Goal: Information Seeking & Learning: Learn about a topic

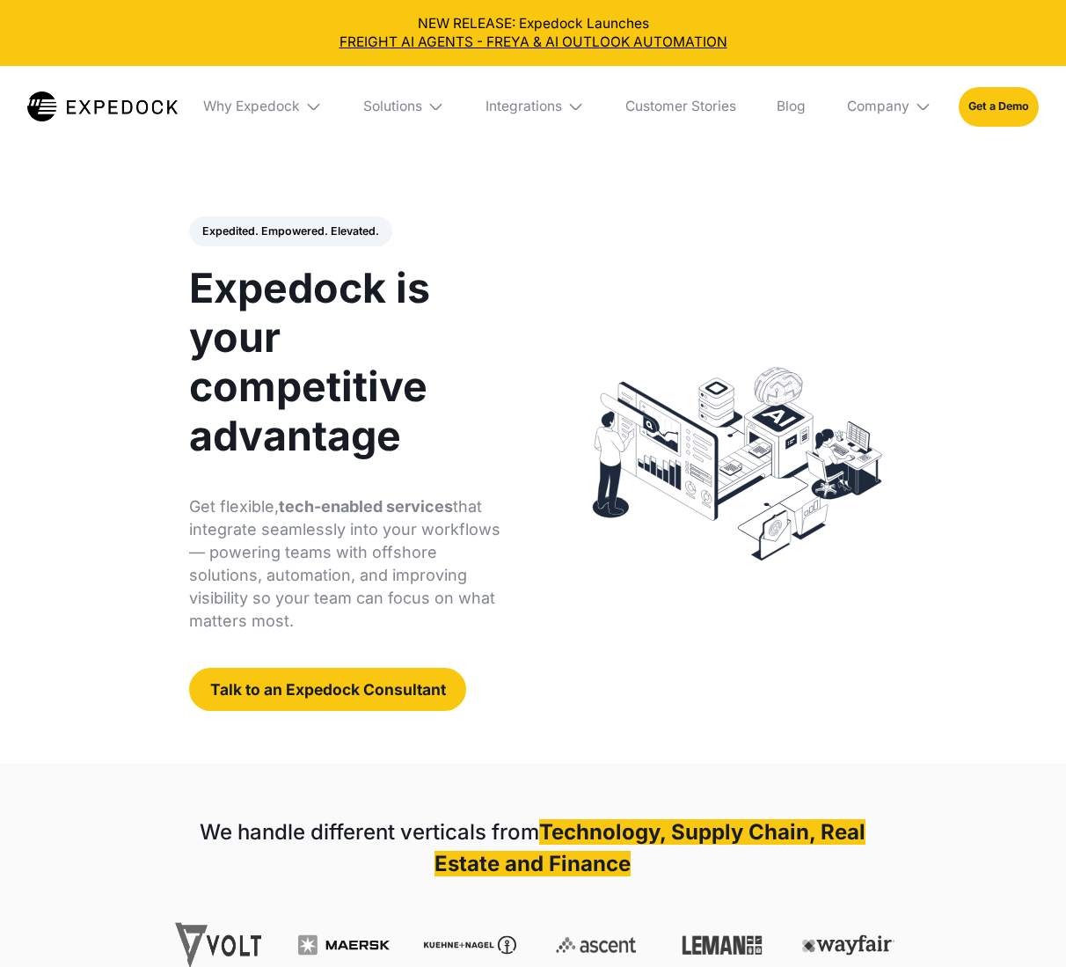
select select
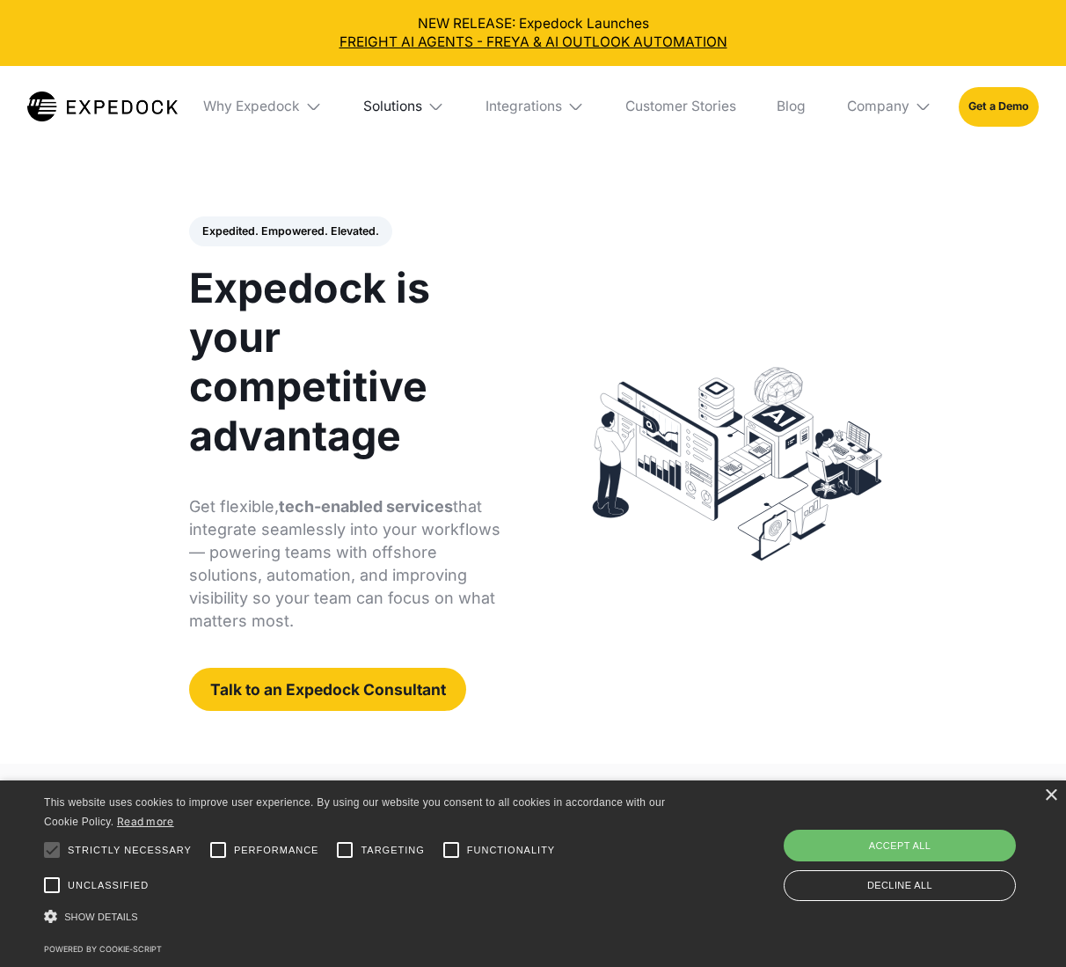
click at [387, 103] on div "Solutions" at bounding box center [392, 106] width 59 height 17
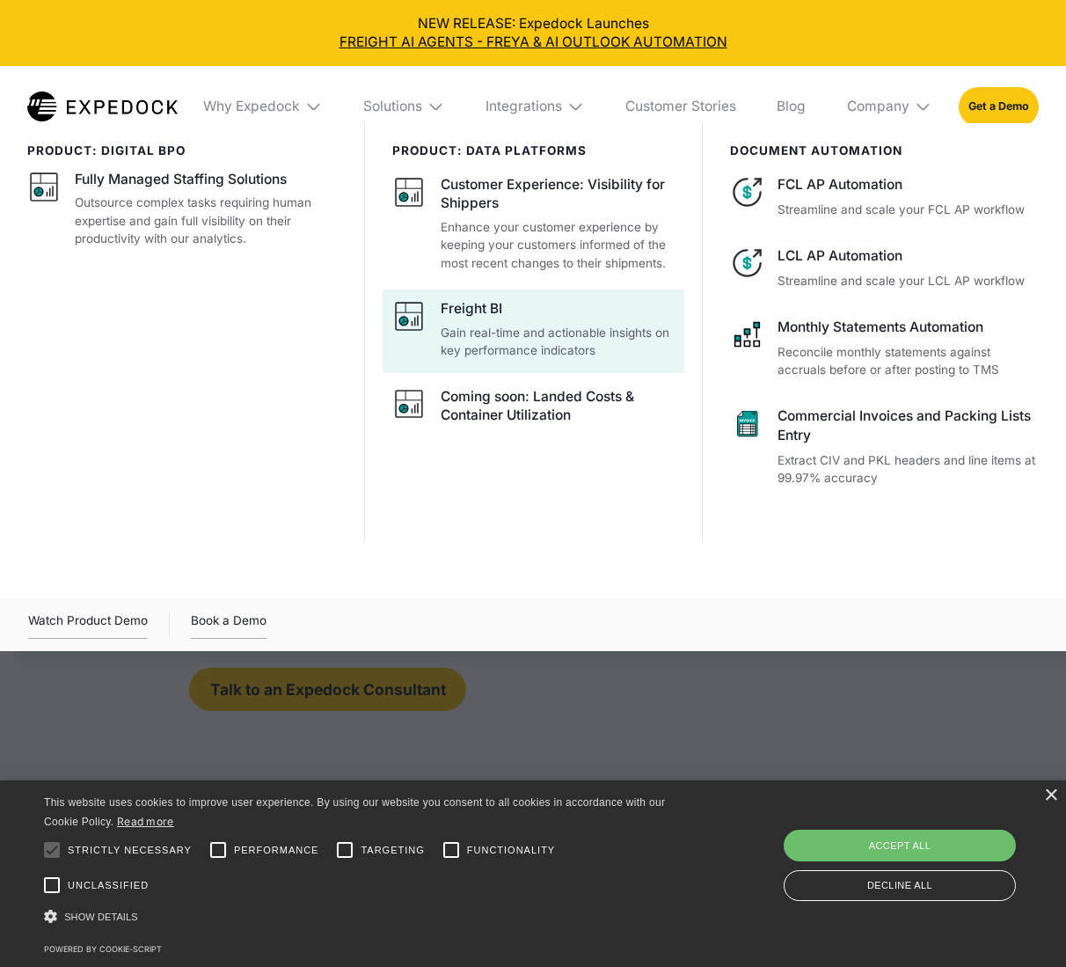
click at [479, 333] on p "Gain real-time and actionable insights on key performance indicators" at bounding box center [558, 342] width 234 height 36
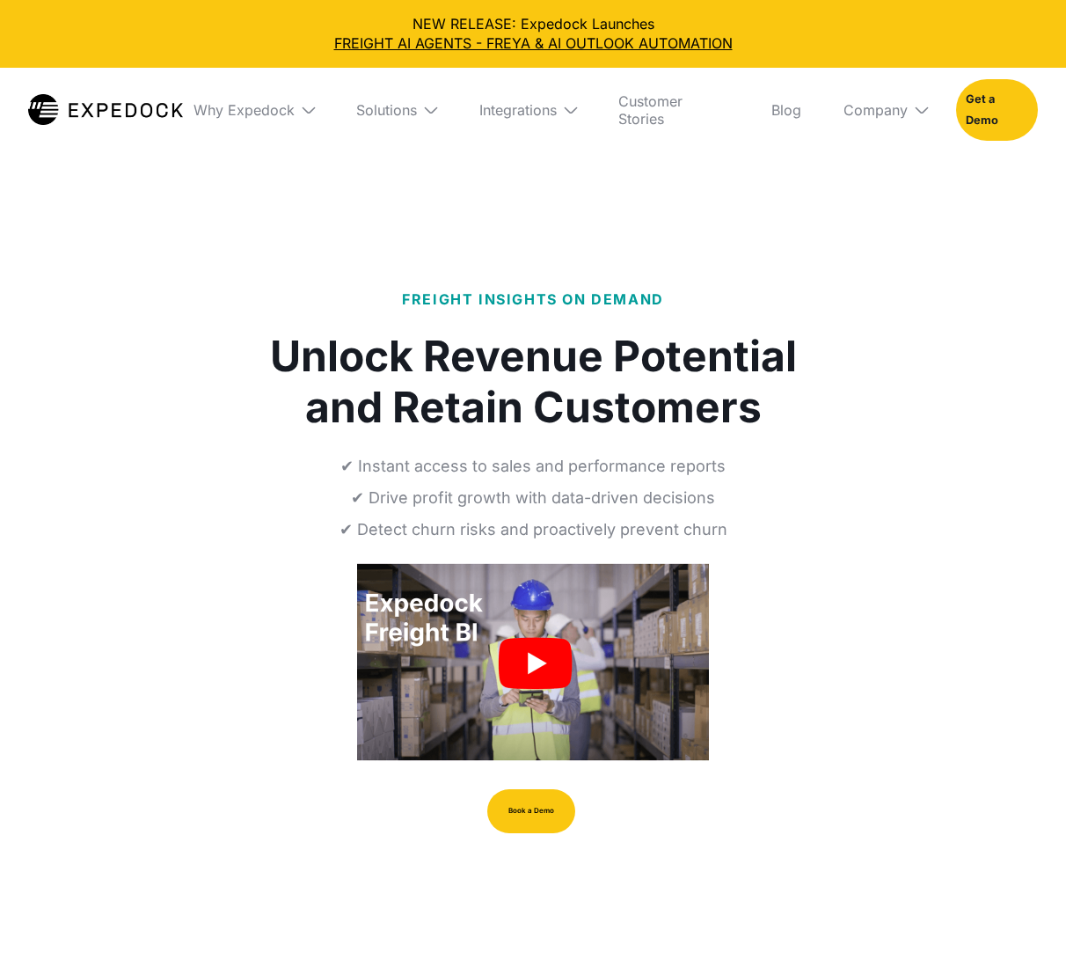
select select
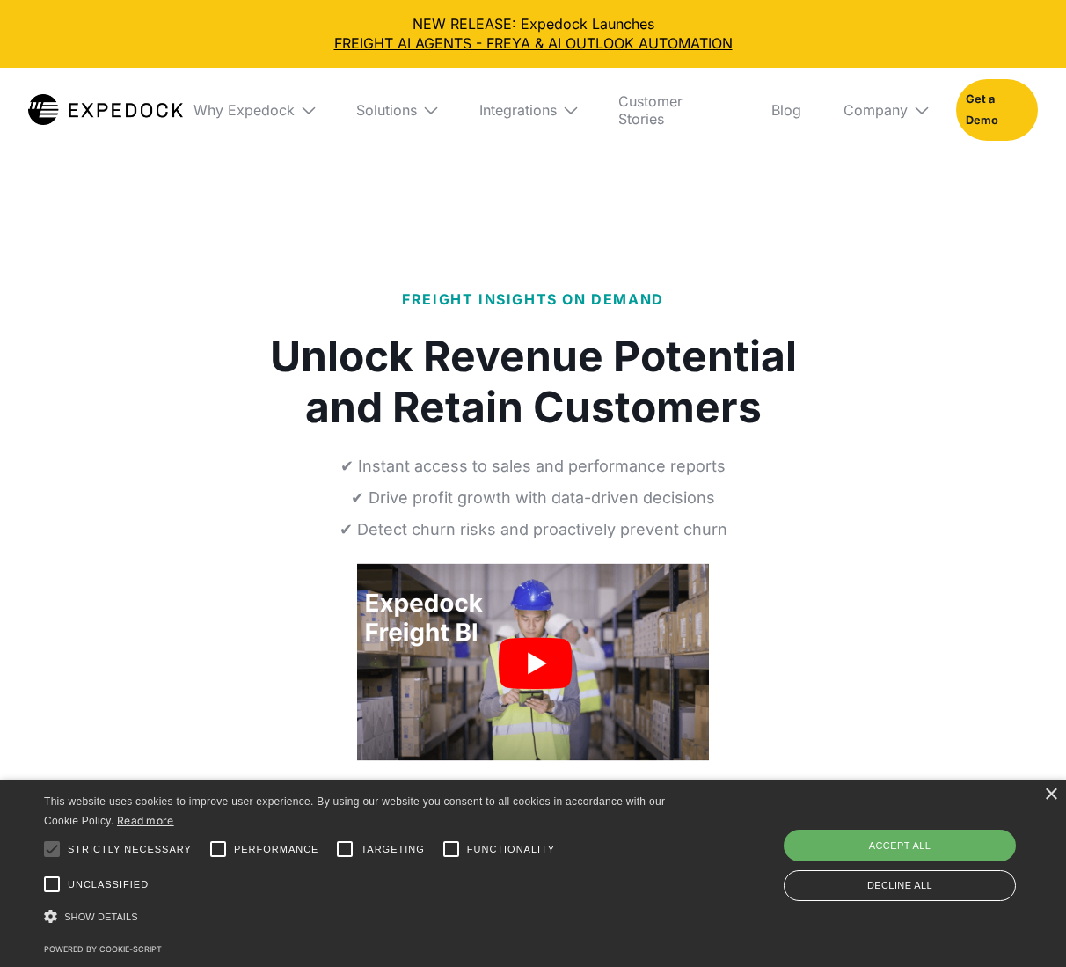
click at [894, 835] on div "Accept all" at bounding box center [900, 846] width 232 height 32
checkbox input "true"
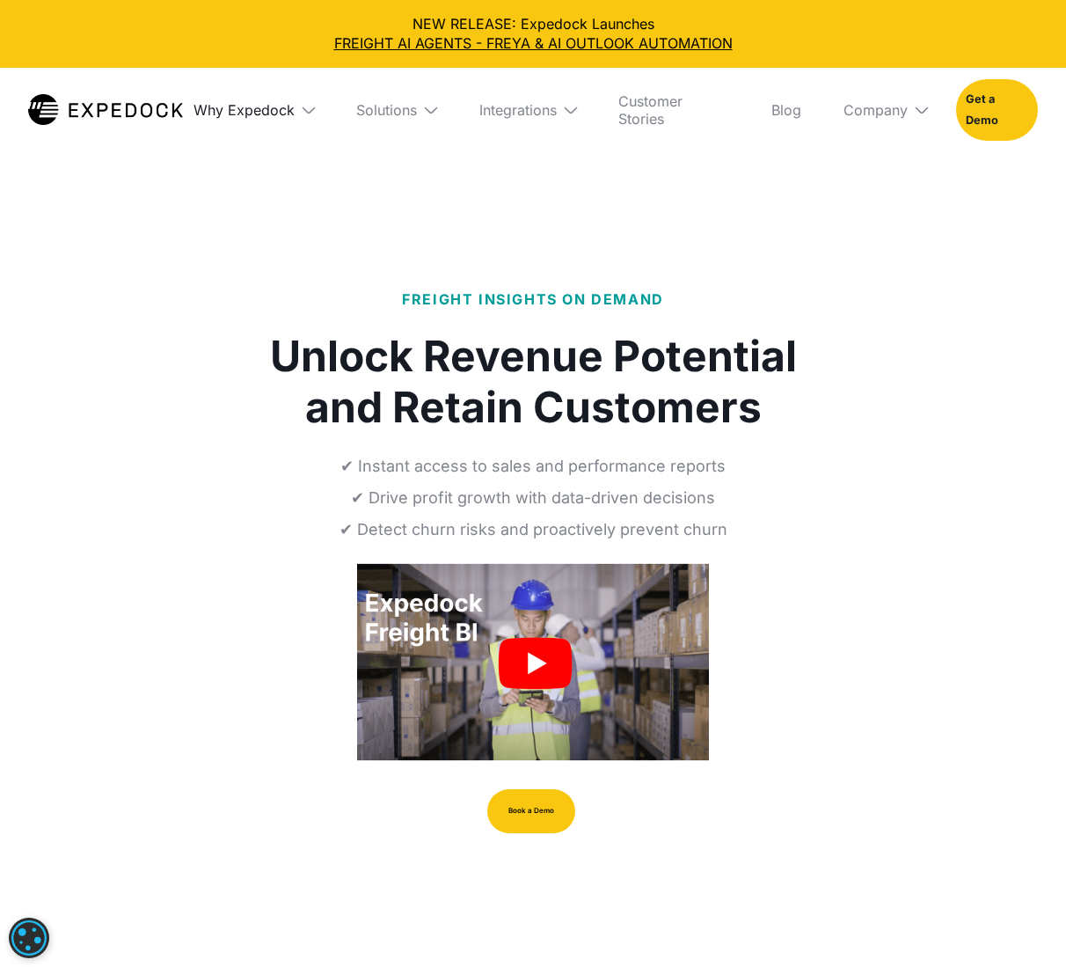
click at [266, 105] on div "Why Expedock" at bounding box center [244, 110] width 101 height 18
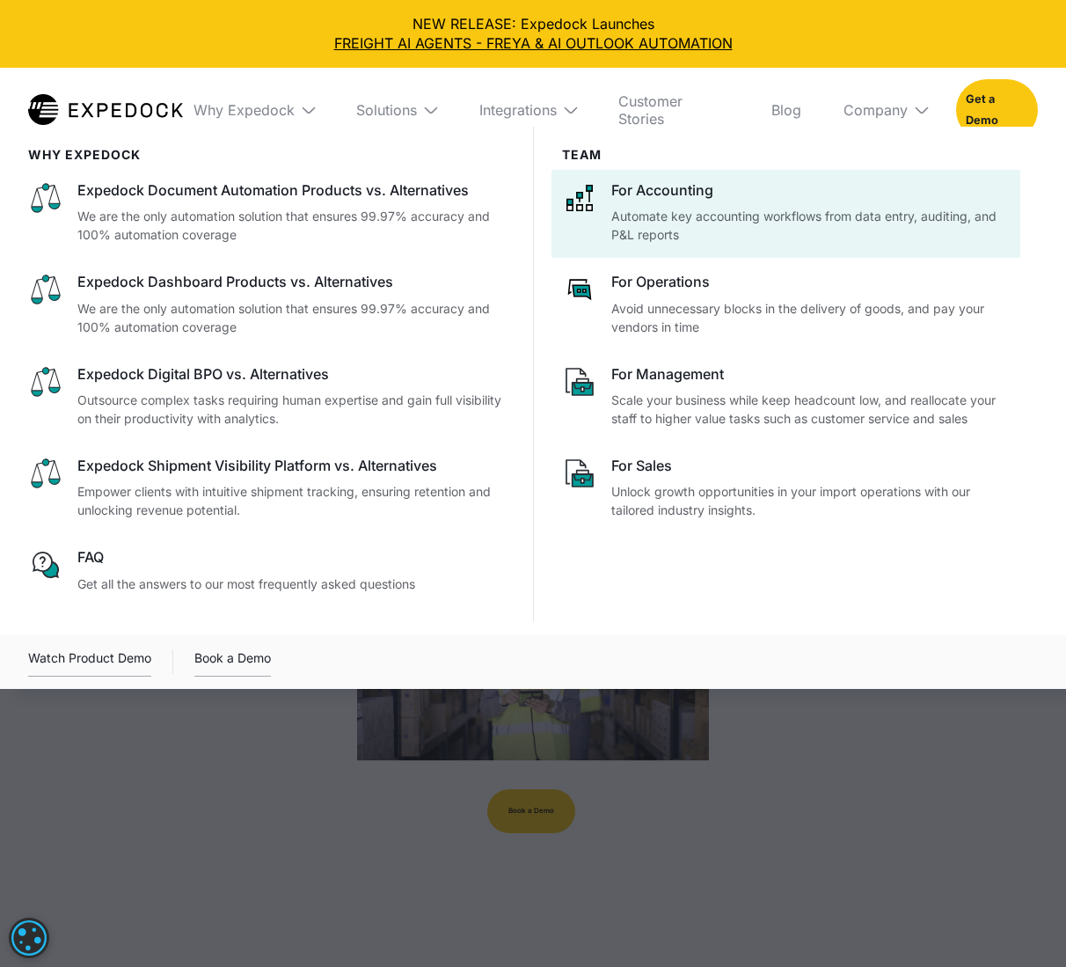
click at [713, 226] on p "Automate key accounting workflows from data entry, auditing, and P&L reports" at bounding box center [810, 225] width 399 height 37
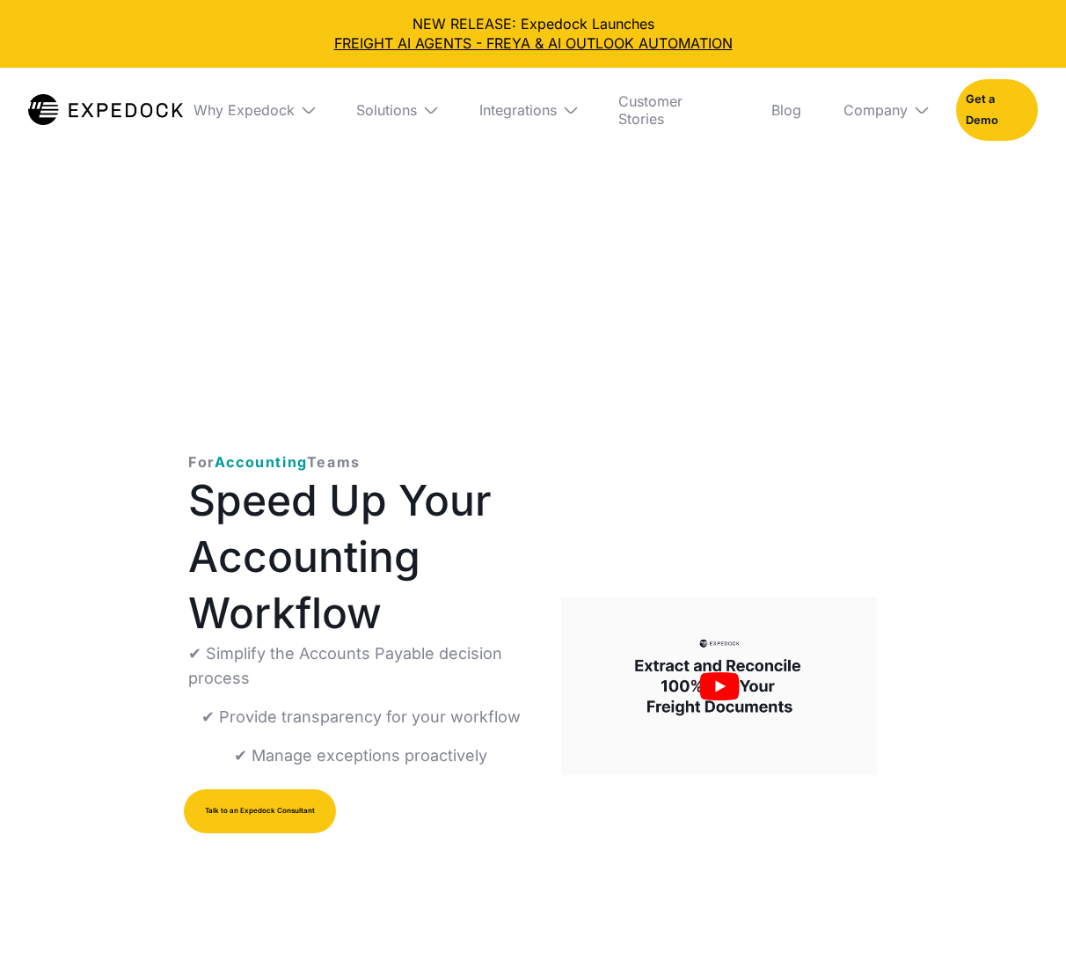
select select
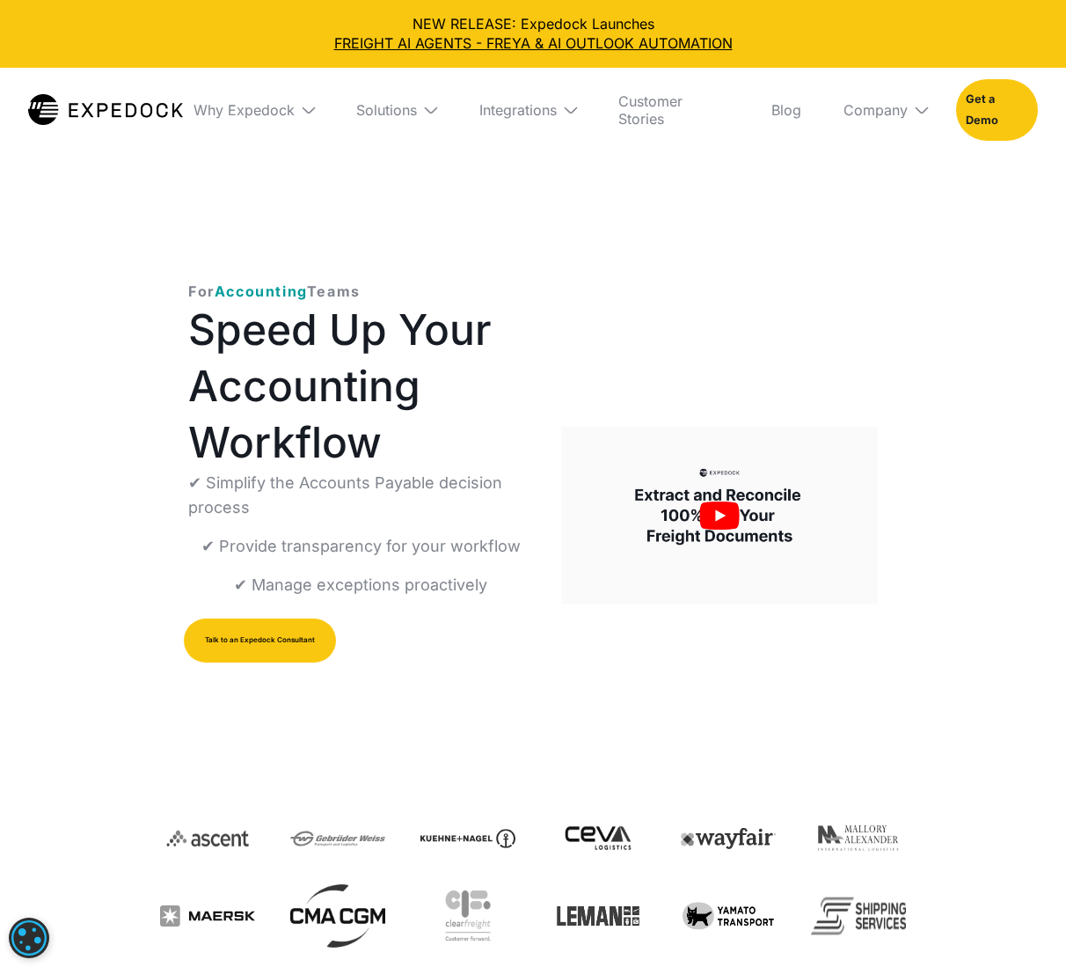
scroll to position [176, 0]
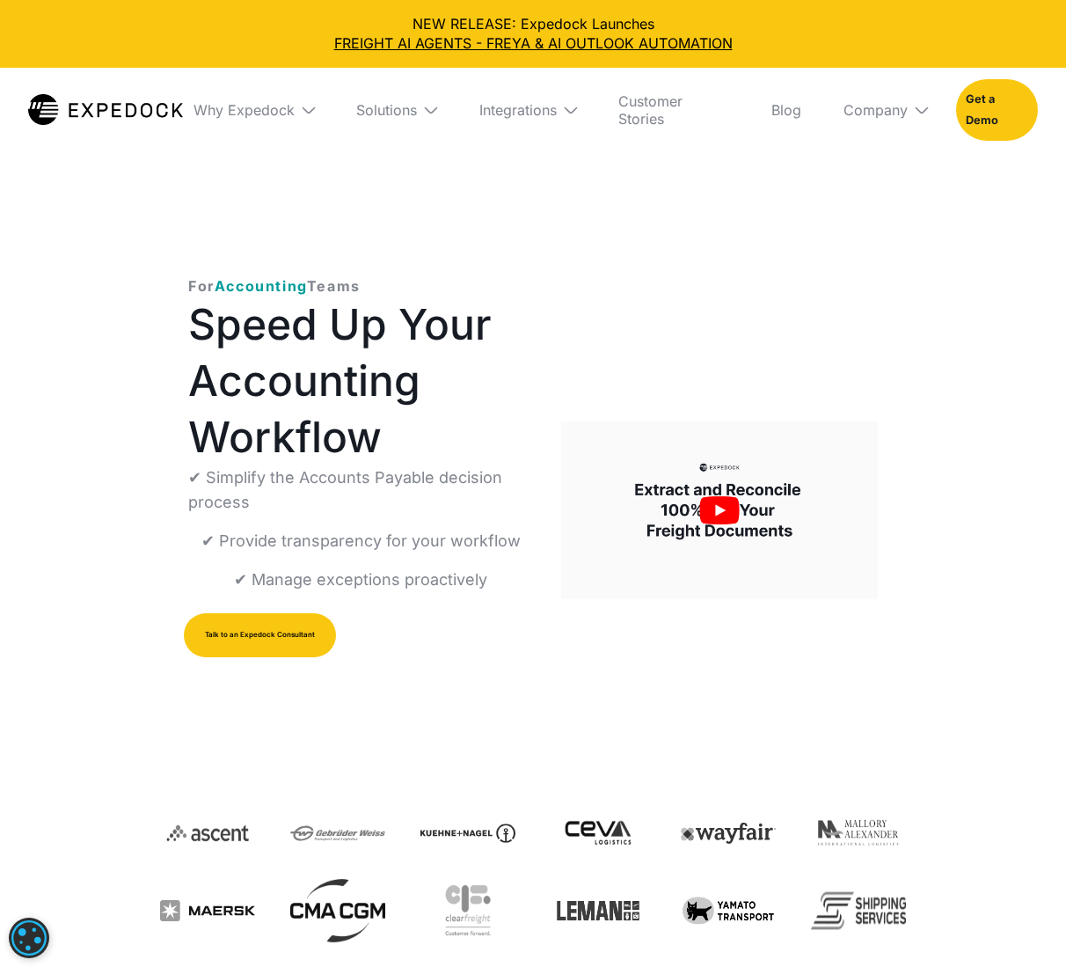
click at [721, 509] on img "open lightbox" at bounding box center [719, 510] width 317 height 178
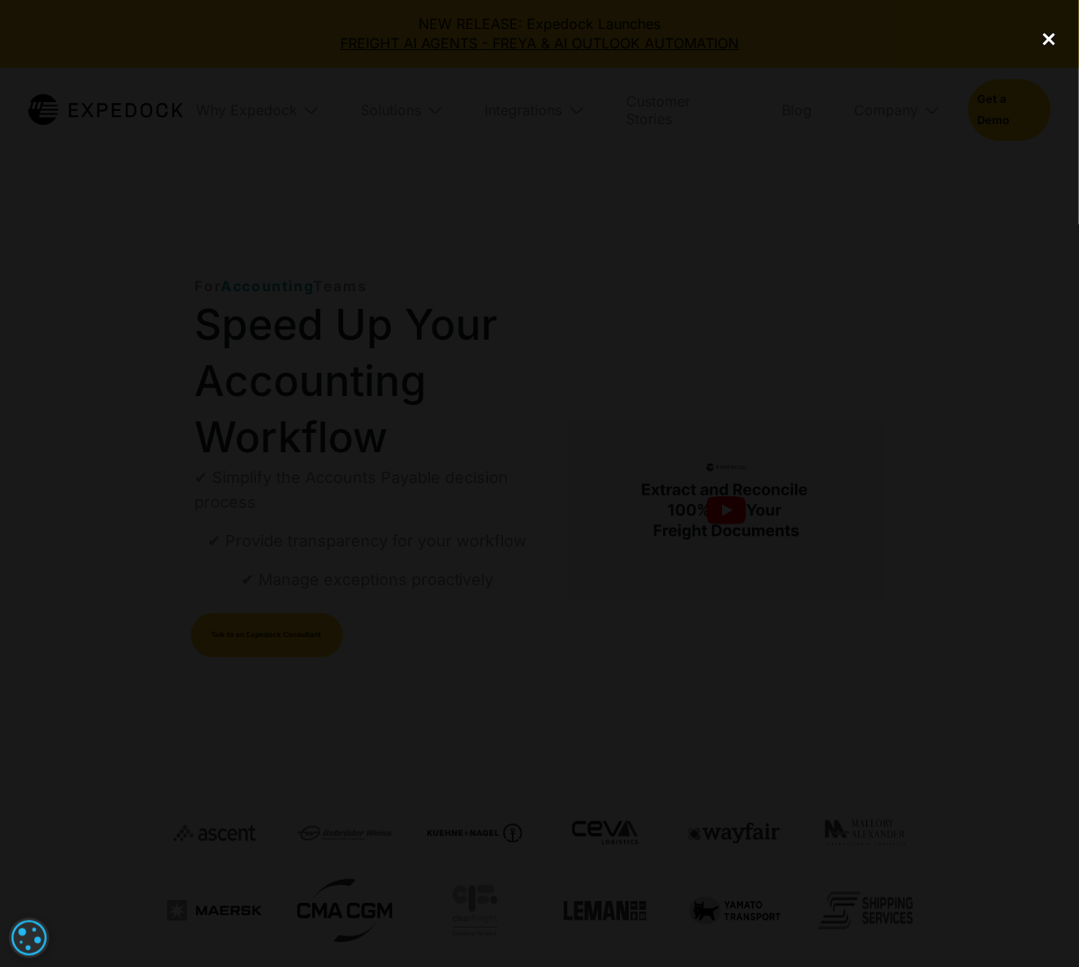
click at [1040, 34] on div "close lightbox" at bounding box center [1050, 38] width 60 height 39
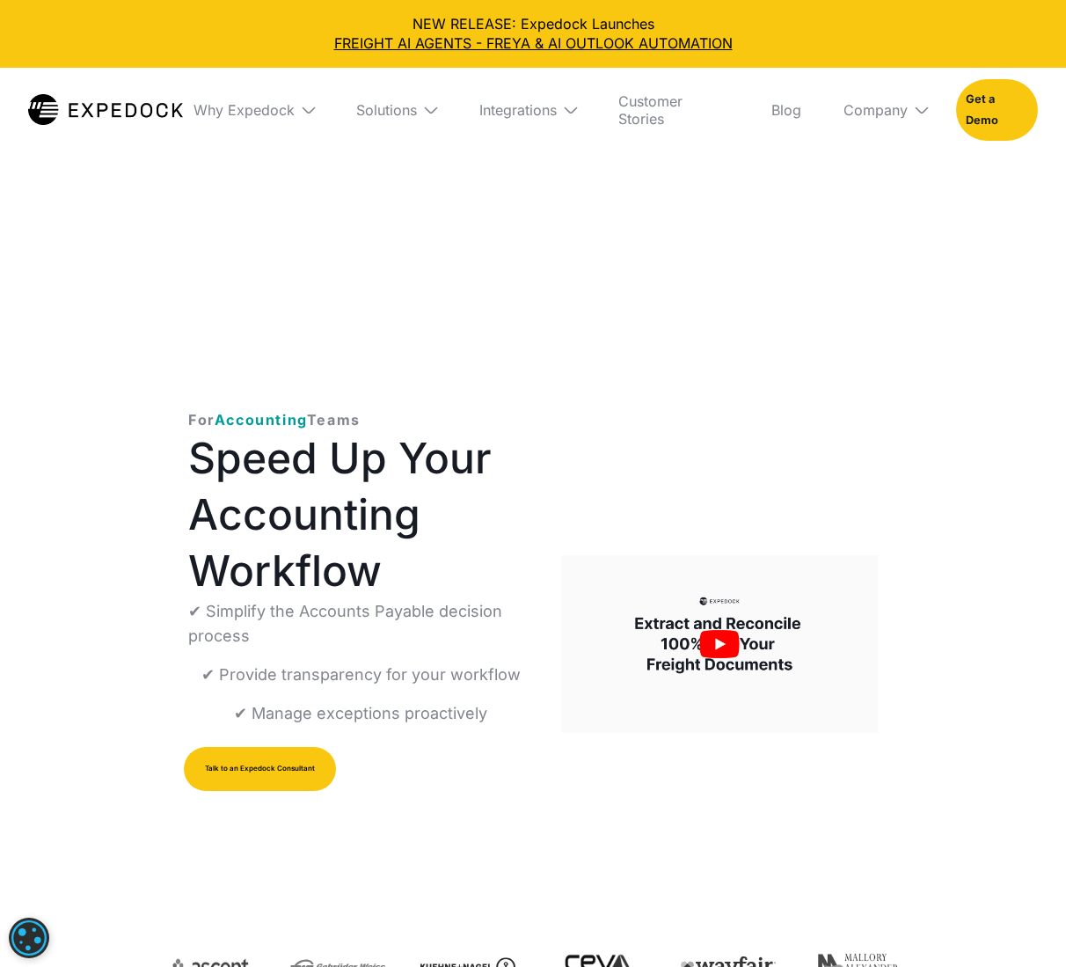
scroll to position [0, 0]
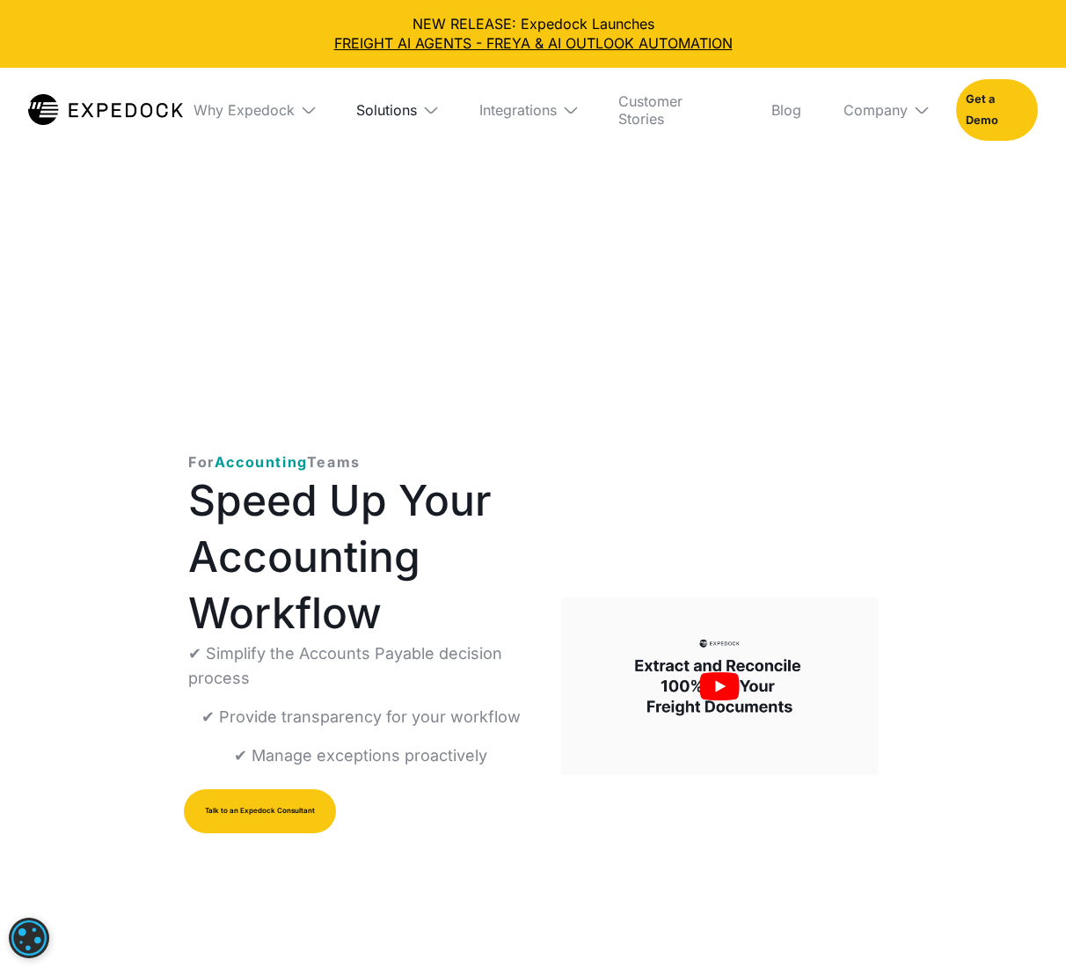
click at [389, 106] on div "Solutions" at bounding box center [386, 110] width 61 height 18
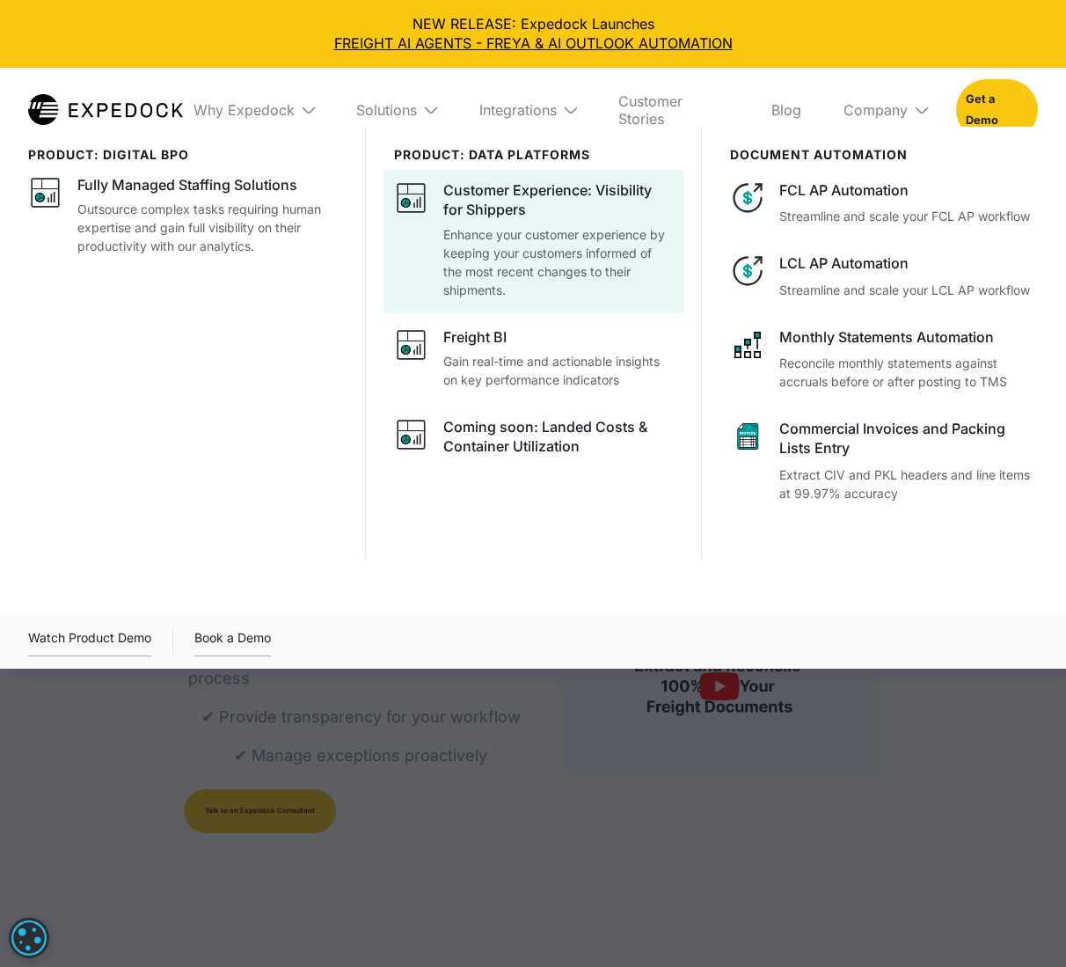
click at [588, 261] on p "Enhance your customer experience by keeping your customers informed of the most…" at bounding box center [558, 262] width 230 height 74
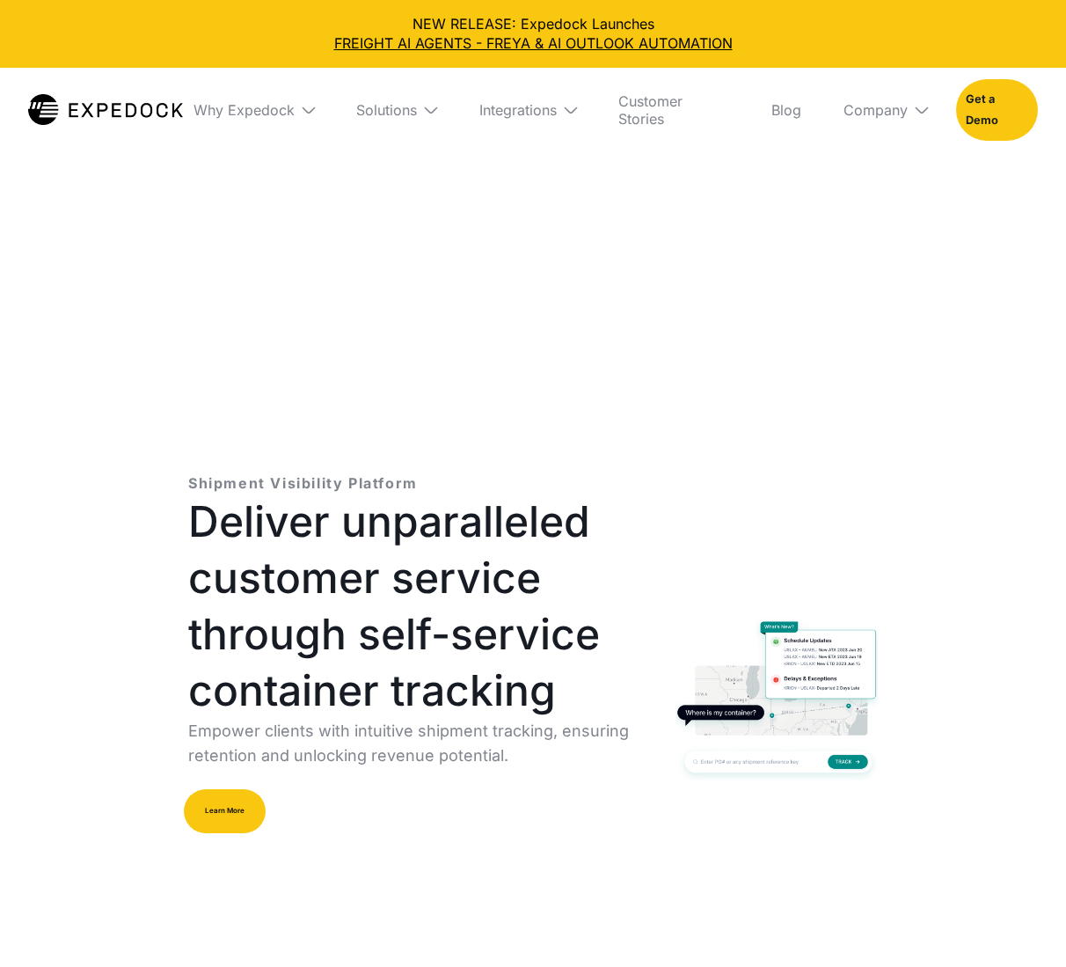
select select
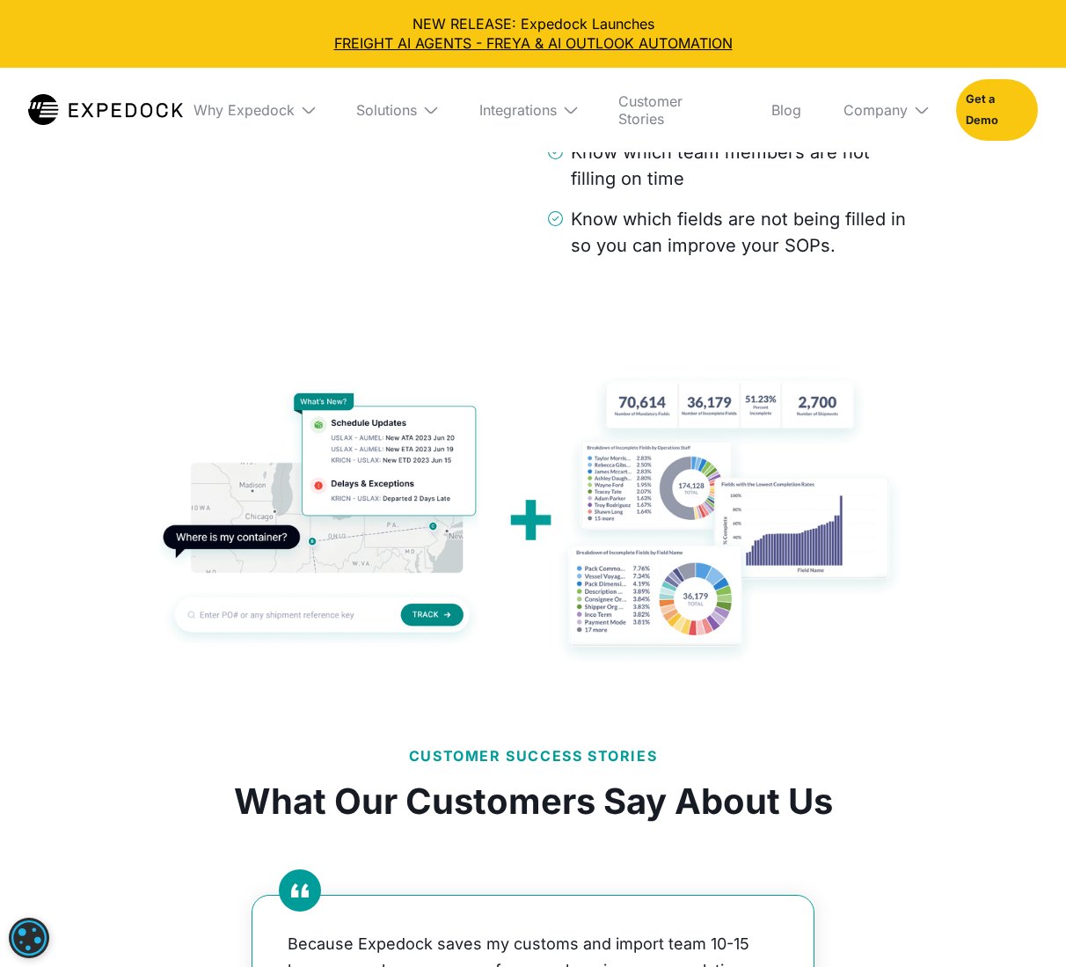
scroll to position [2991, 0]
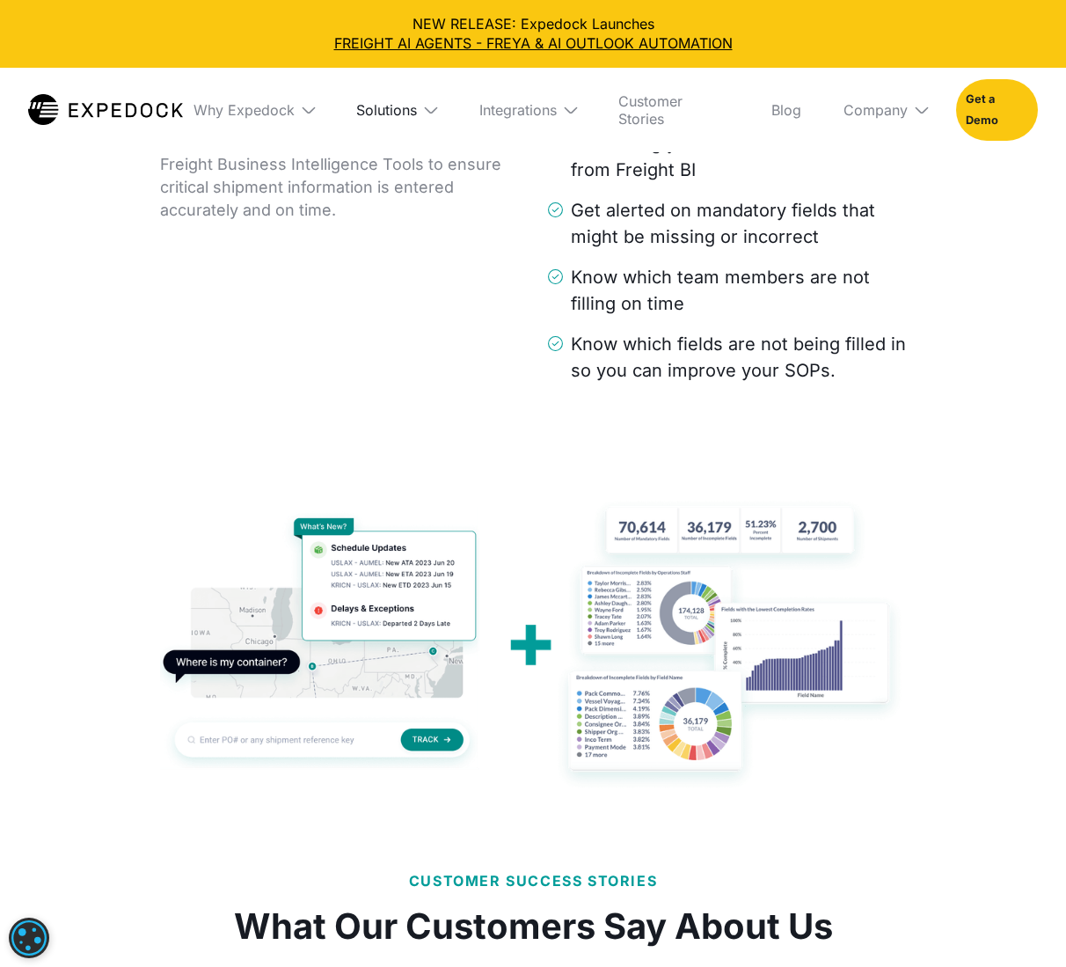
click at [393, 109] on div "Solutions" at bounding box center [386, 110] width 61 height 18
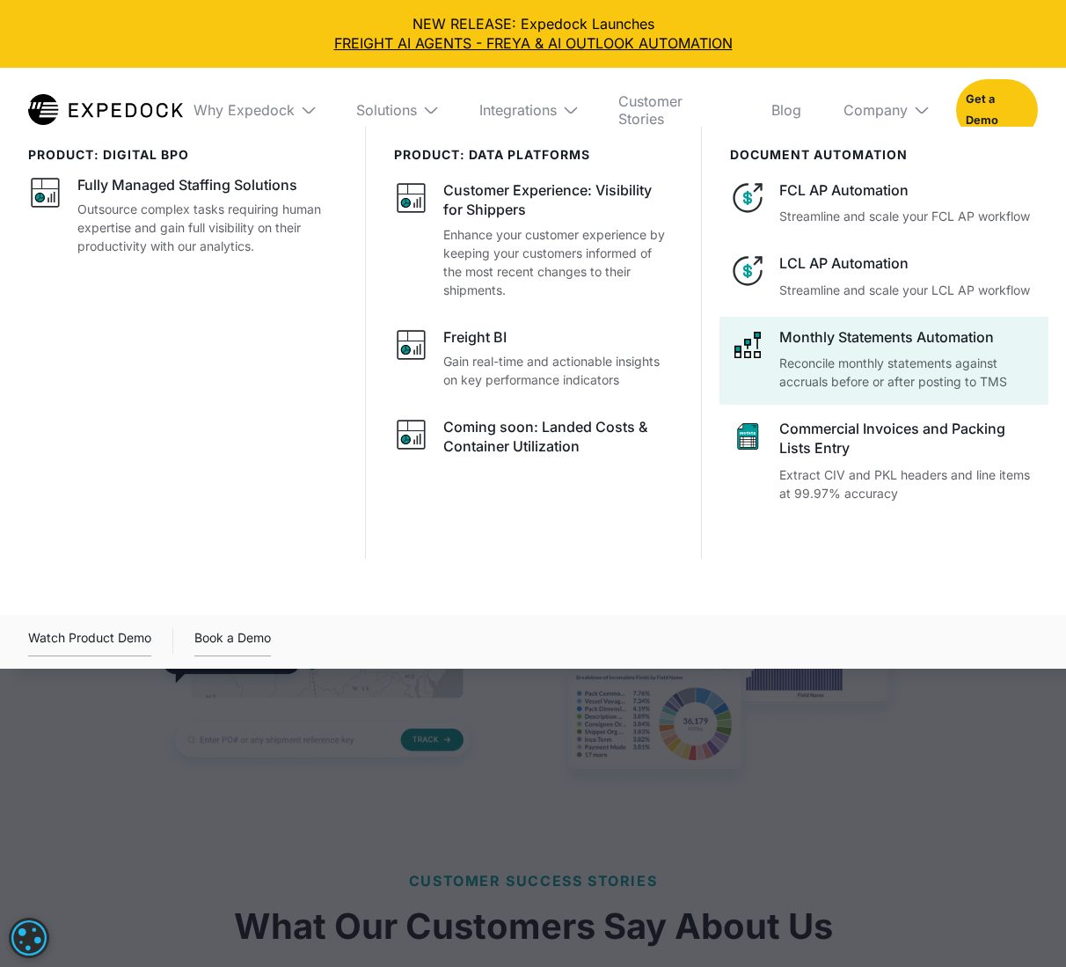
click at [835, 367] on p "Reconcile monthly statements against accruals before or after posting to TMS" at bounding box center [908, 372] width 259 height 37
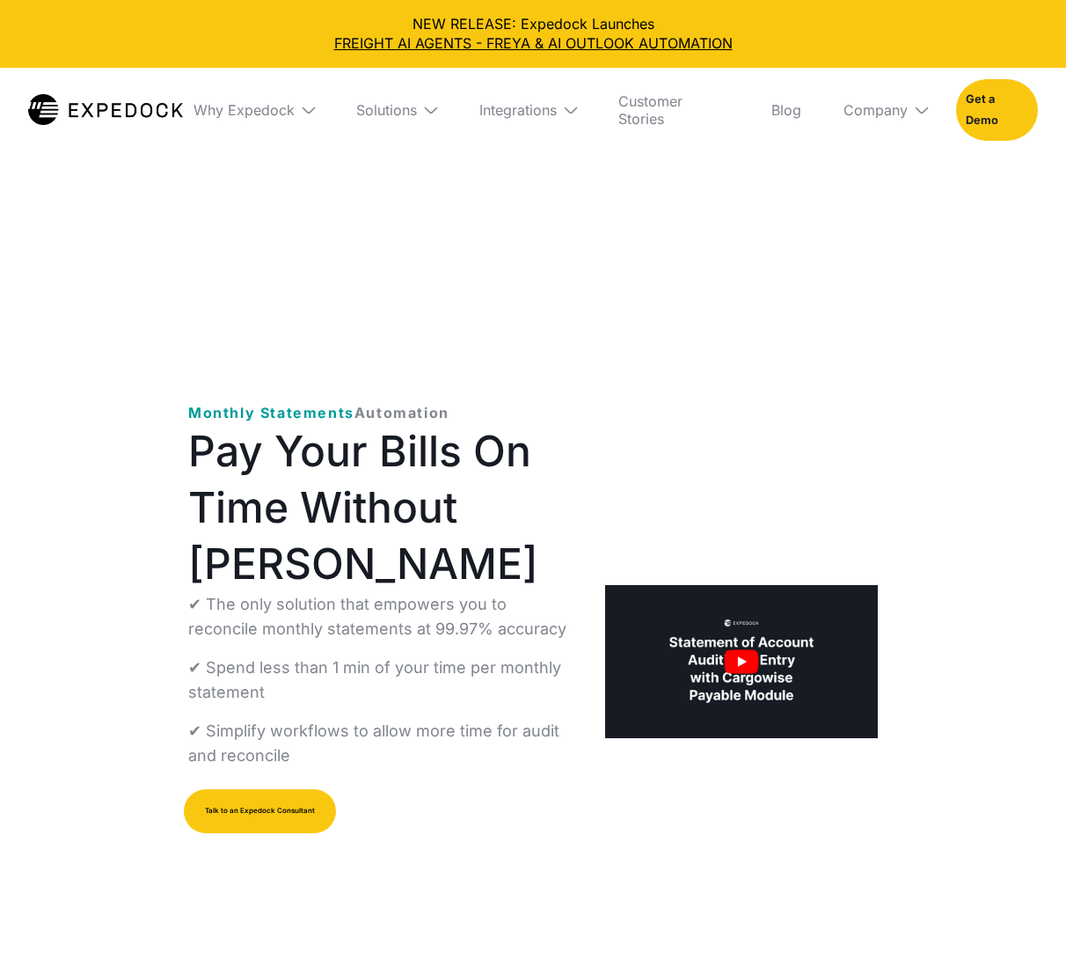
select select
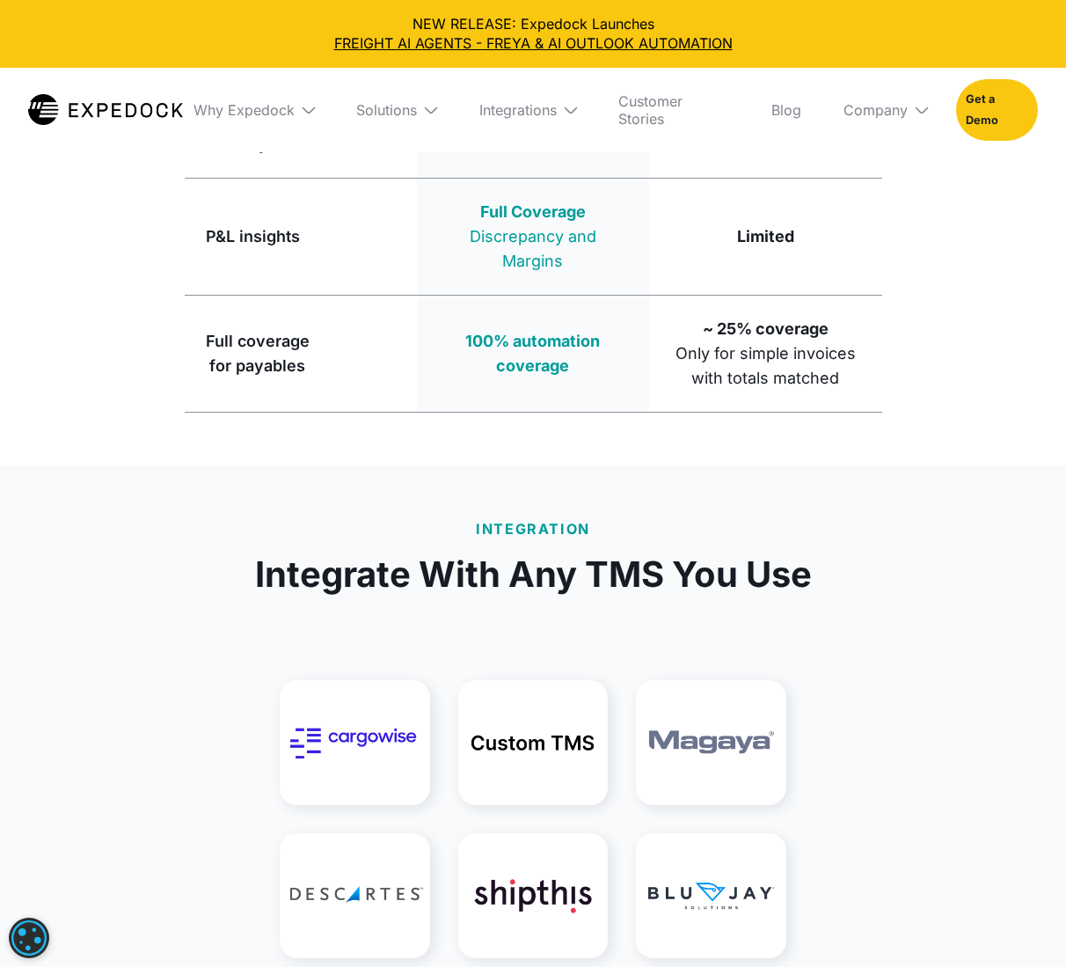
scroll to position [4223, 0]
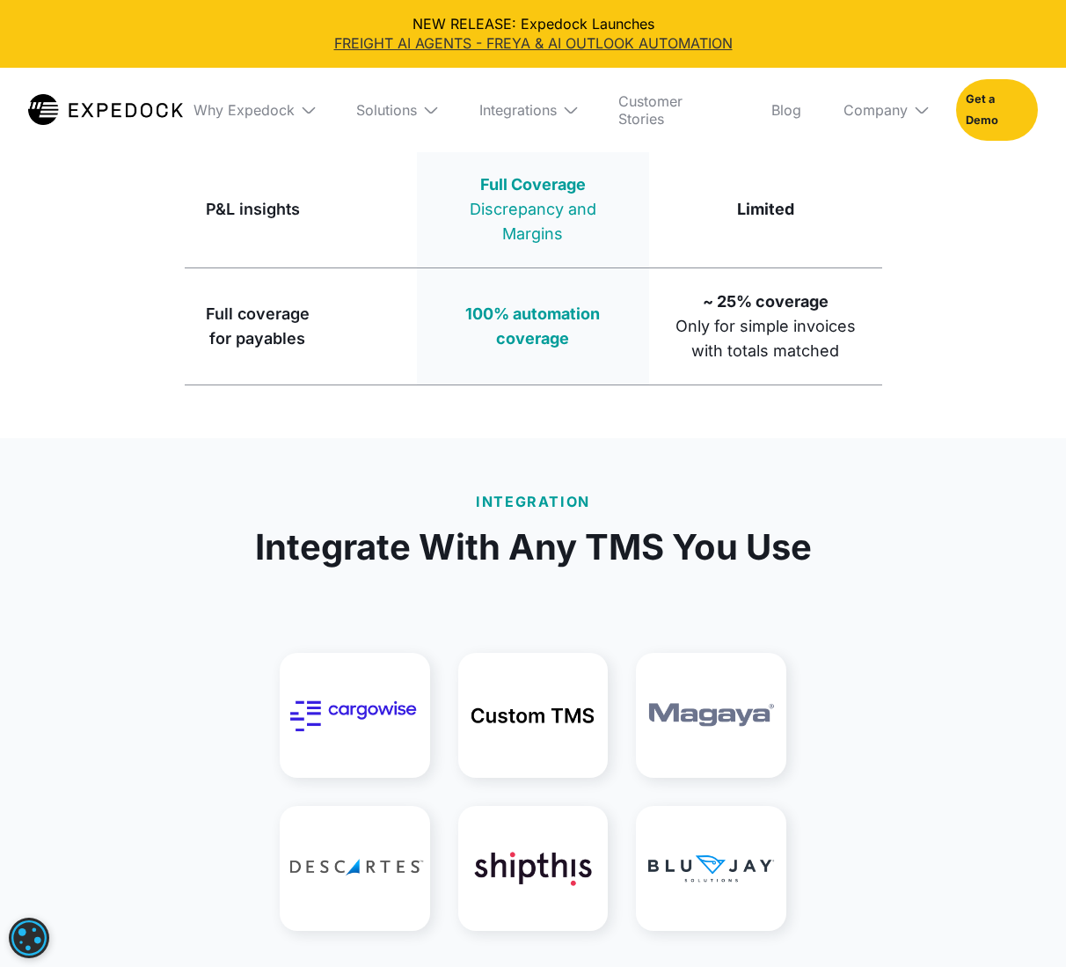
click at [422, 48] on link "FREIGHT AI AGENTS - FREYA & AI OUTLOOK AUTOMATION" at bounding box center [533, 42] width 1038 height 19
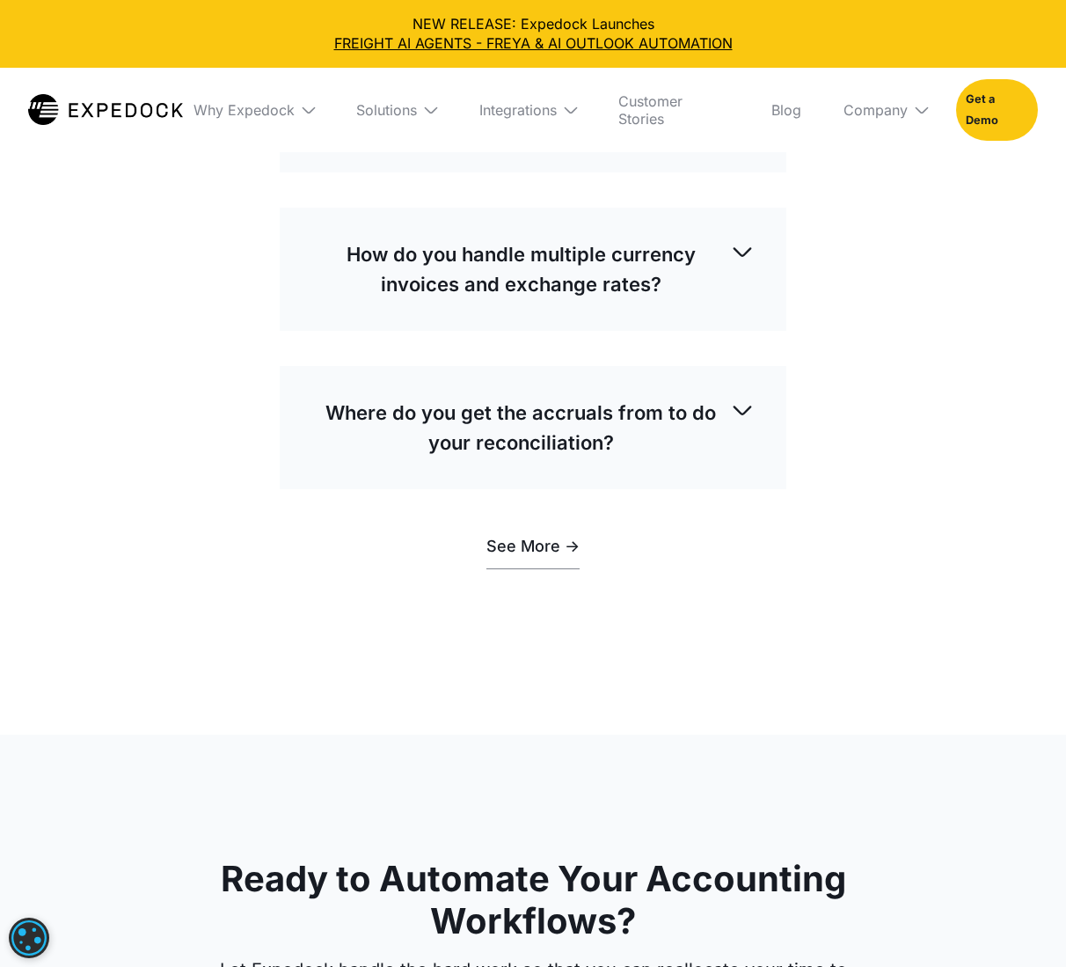
scroll to position [5366, 0]
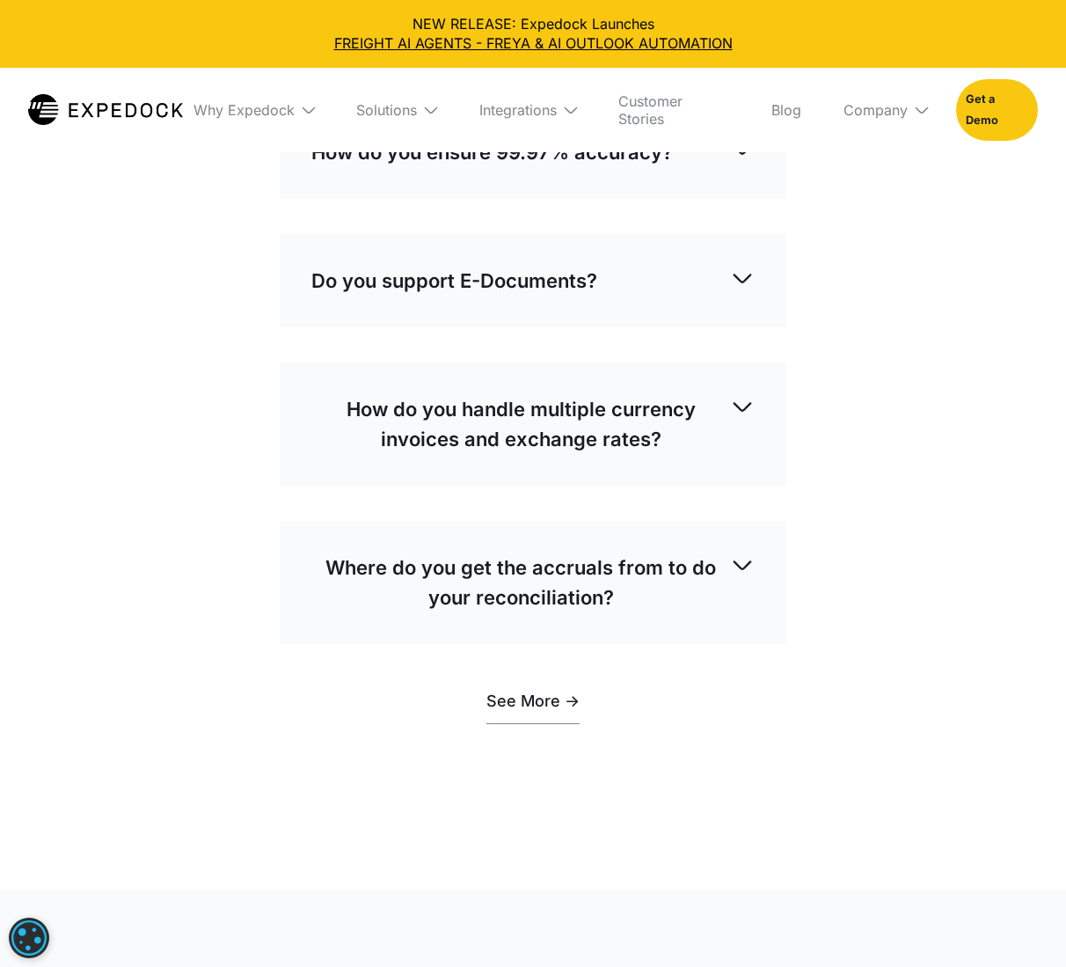
click at [568, 53] on div "How does Expedock work?" at bounding box center [532, 24] width 443 height 58
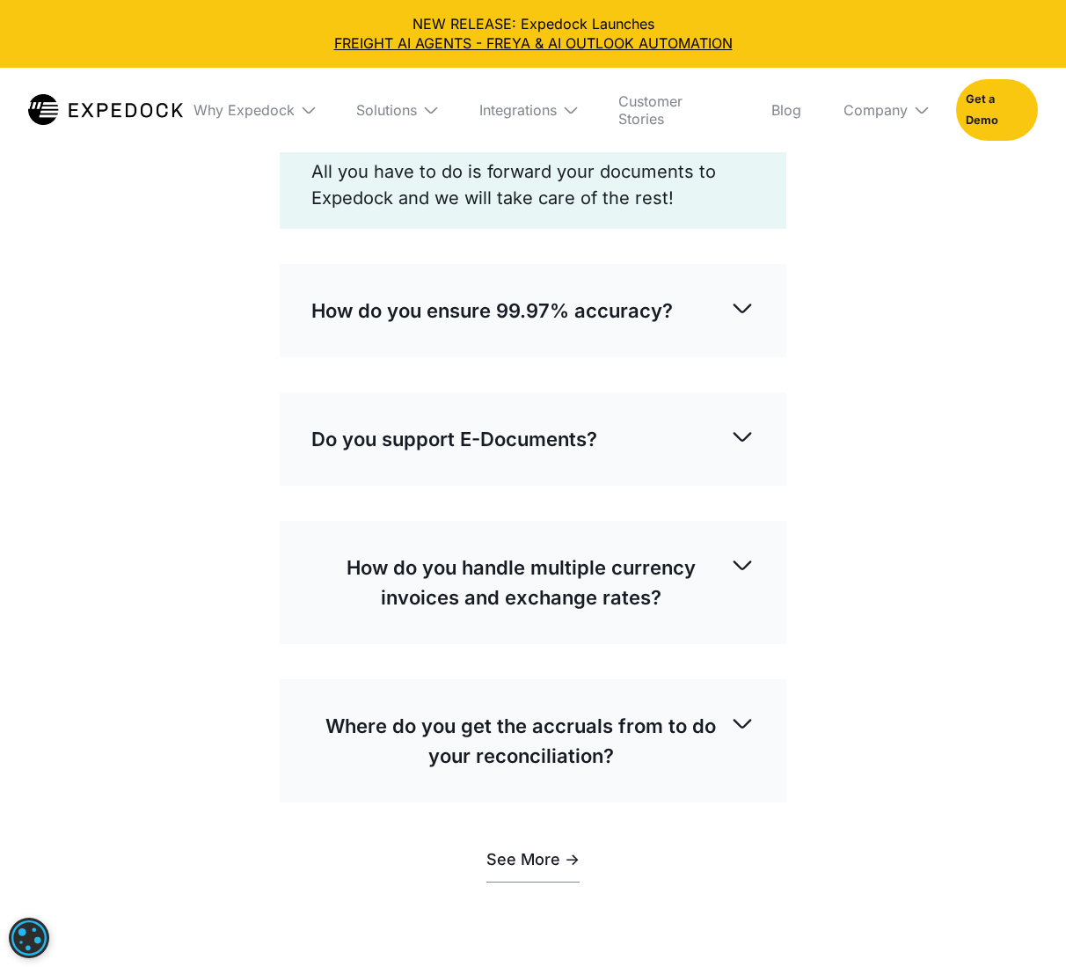
click at [544, 325] on p "How do you ensure 99.97% accuracy?" at bounding box center [492, 311] width 362 height 30
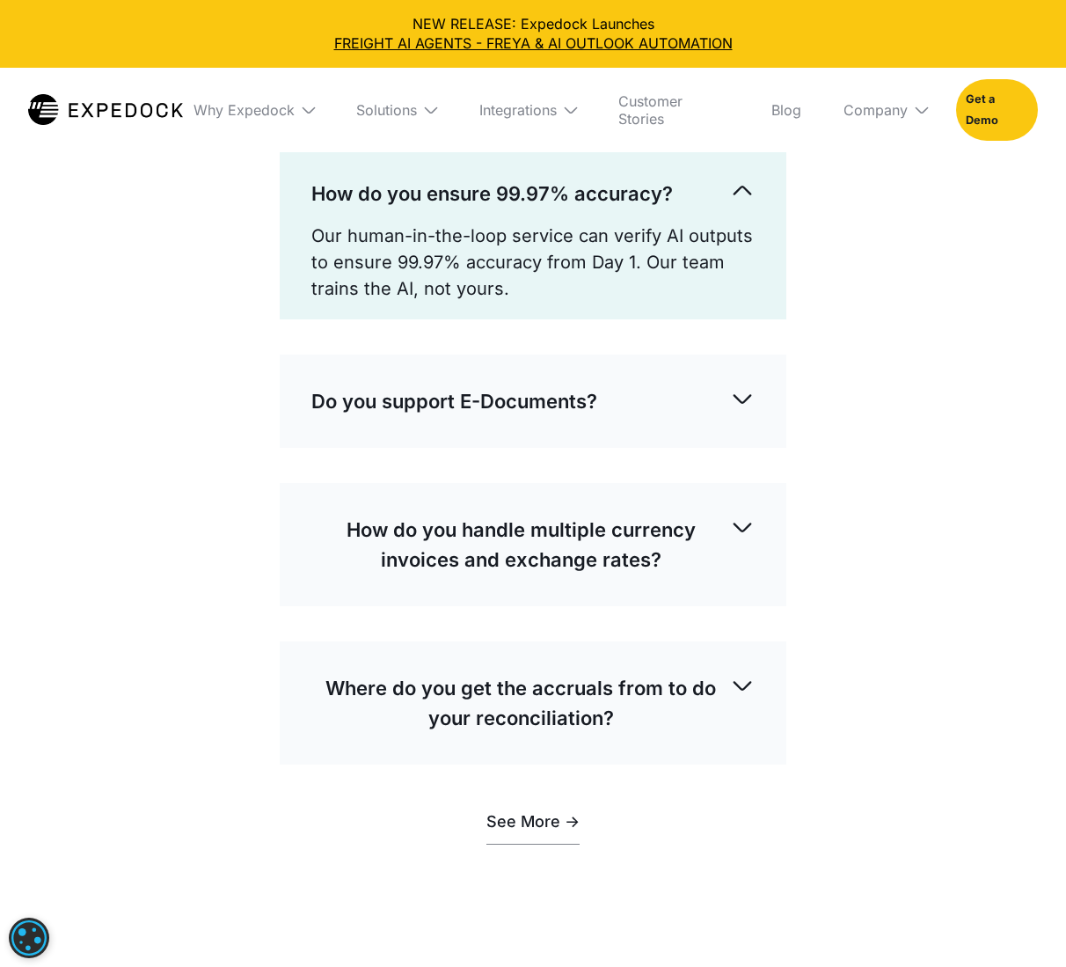
scroll to position [5630, 0]
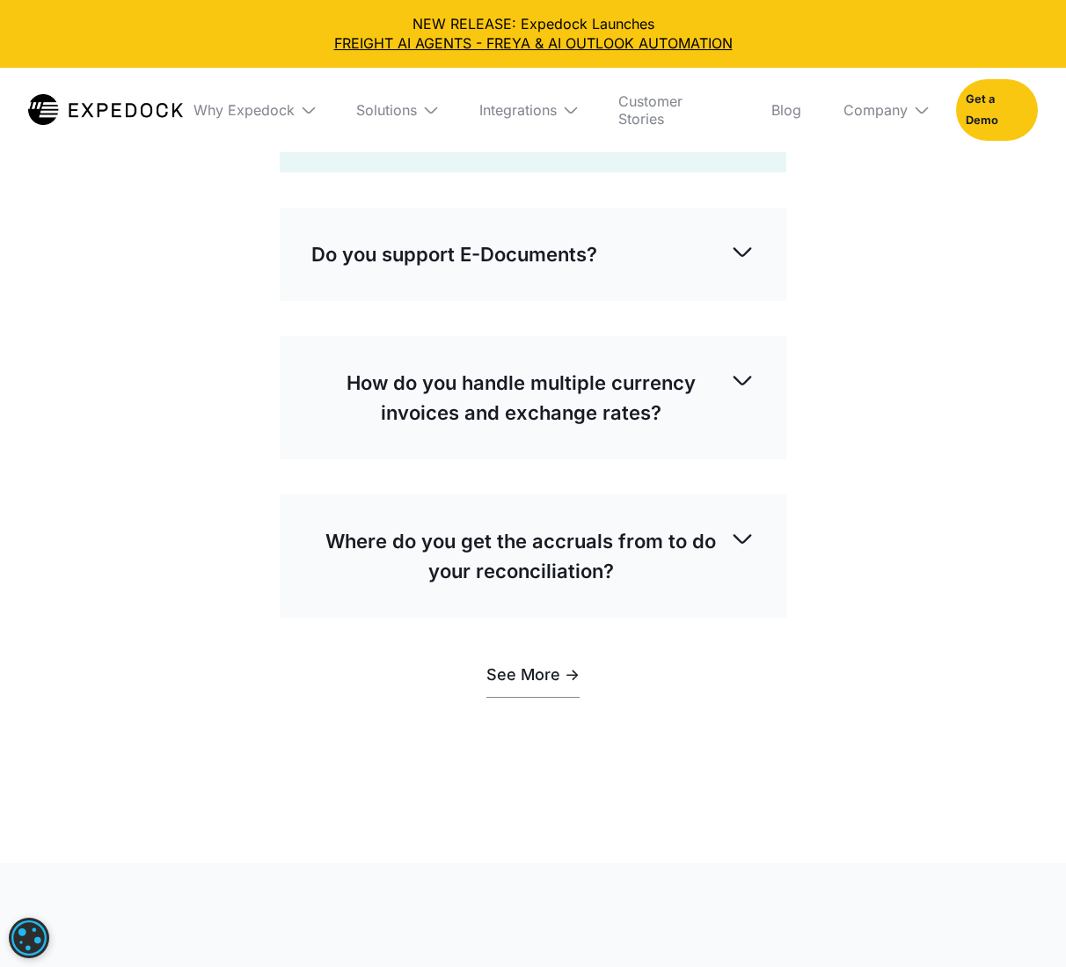
click at [549, 283] on div "Do you support E-Documents?" at bounding box center [532, 254] width 443 height 58
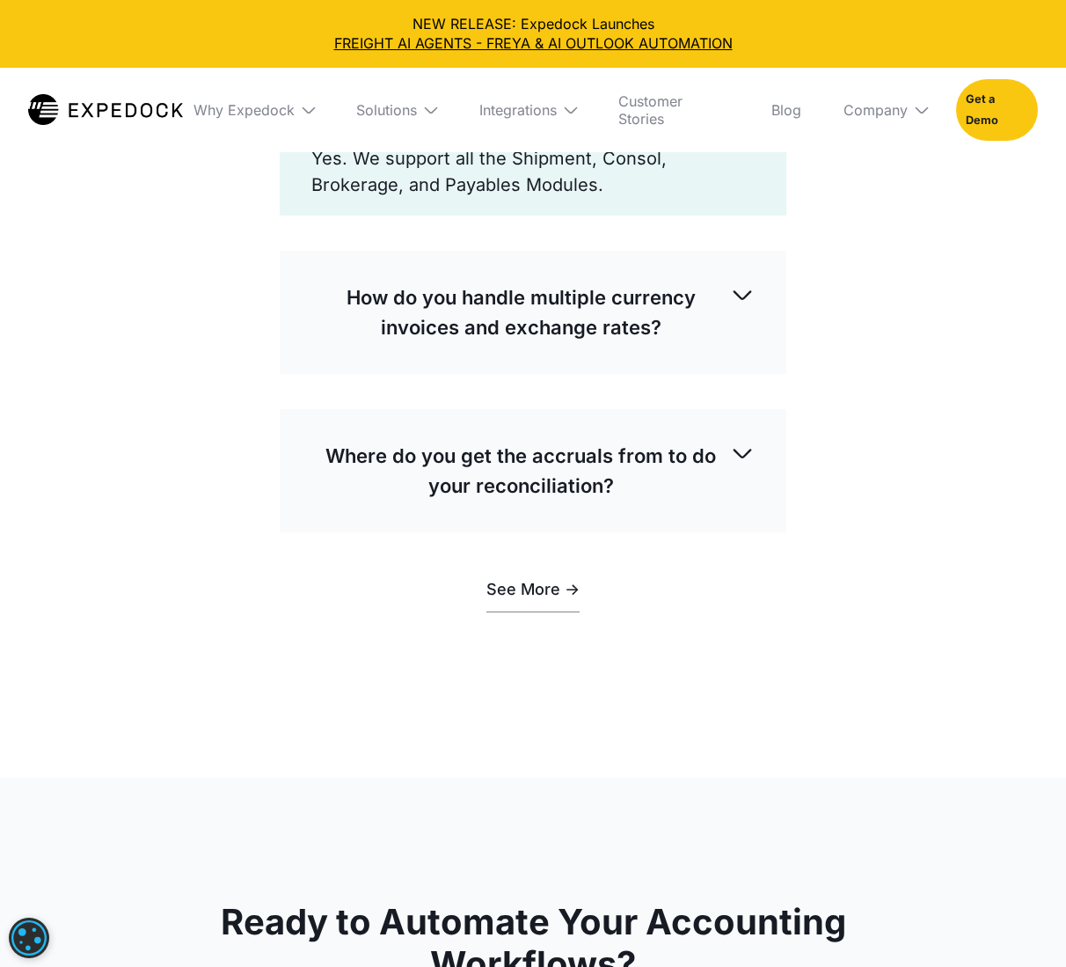
scroll to position [5894, 0]
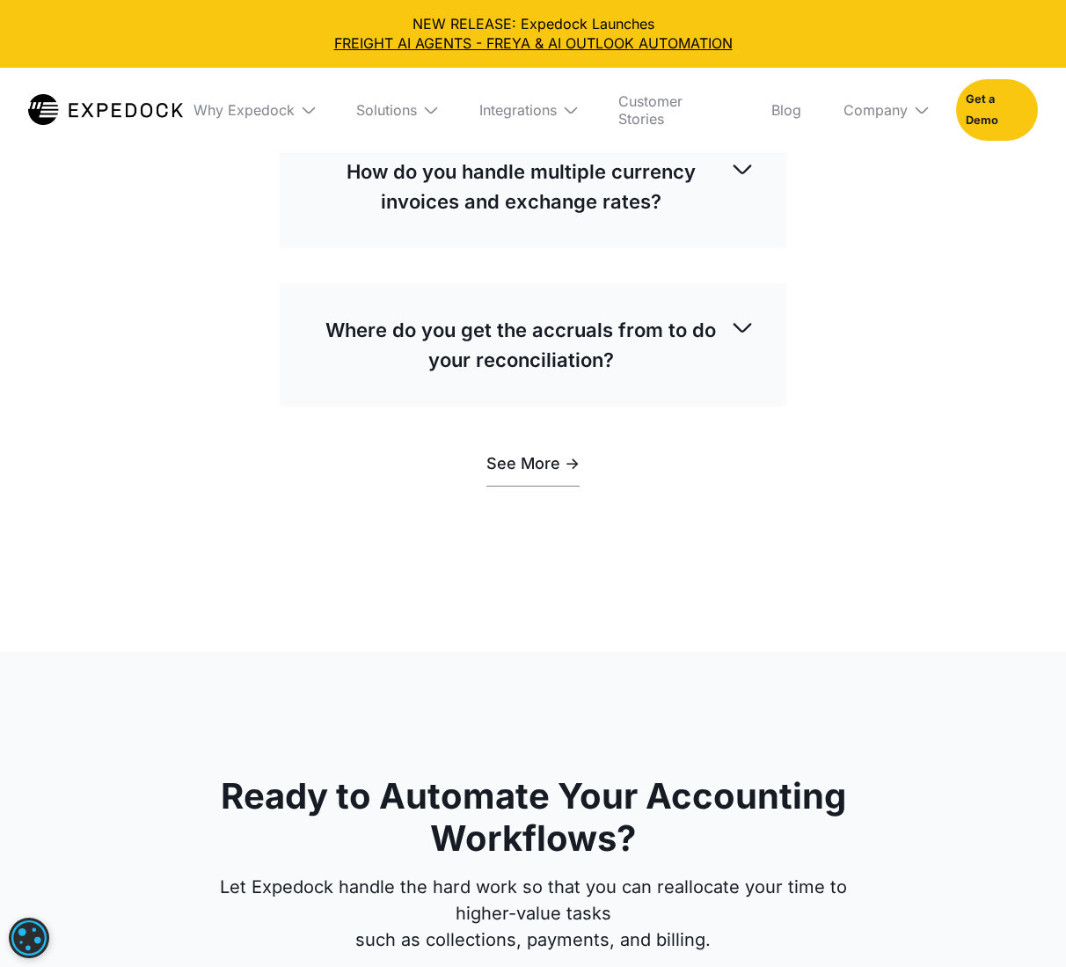
click at [581, 230] on div "How do you handle multiple currency invoices and exchange rates?" at bounding box center [532, 187] width 443 height 88
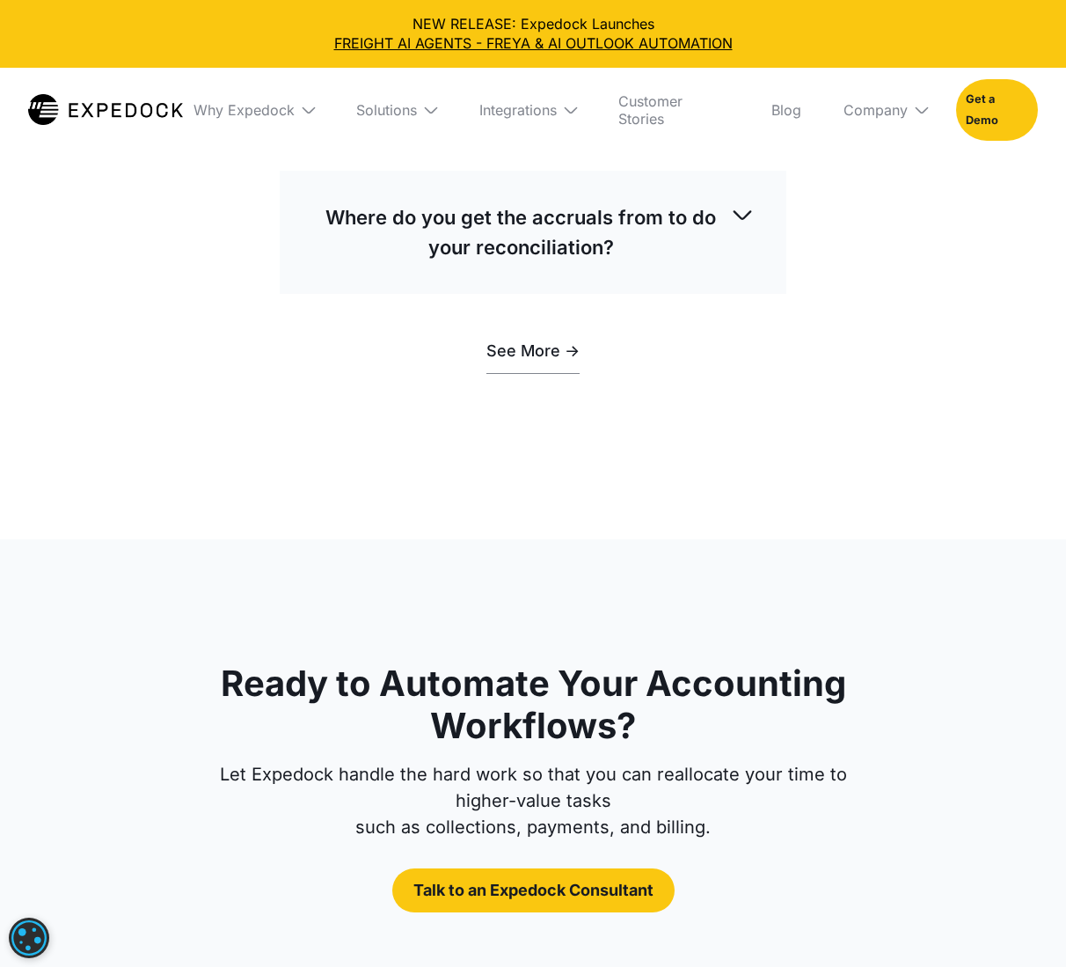
scroll to position [6246, 0]
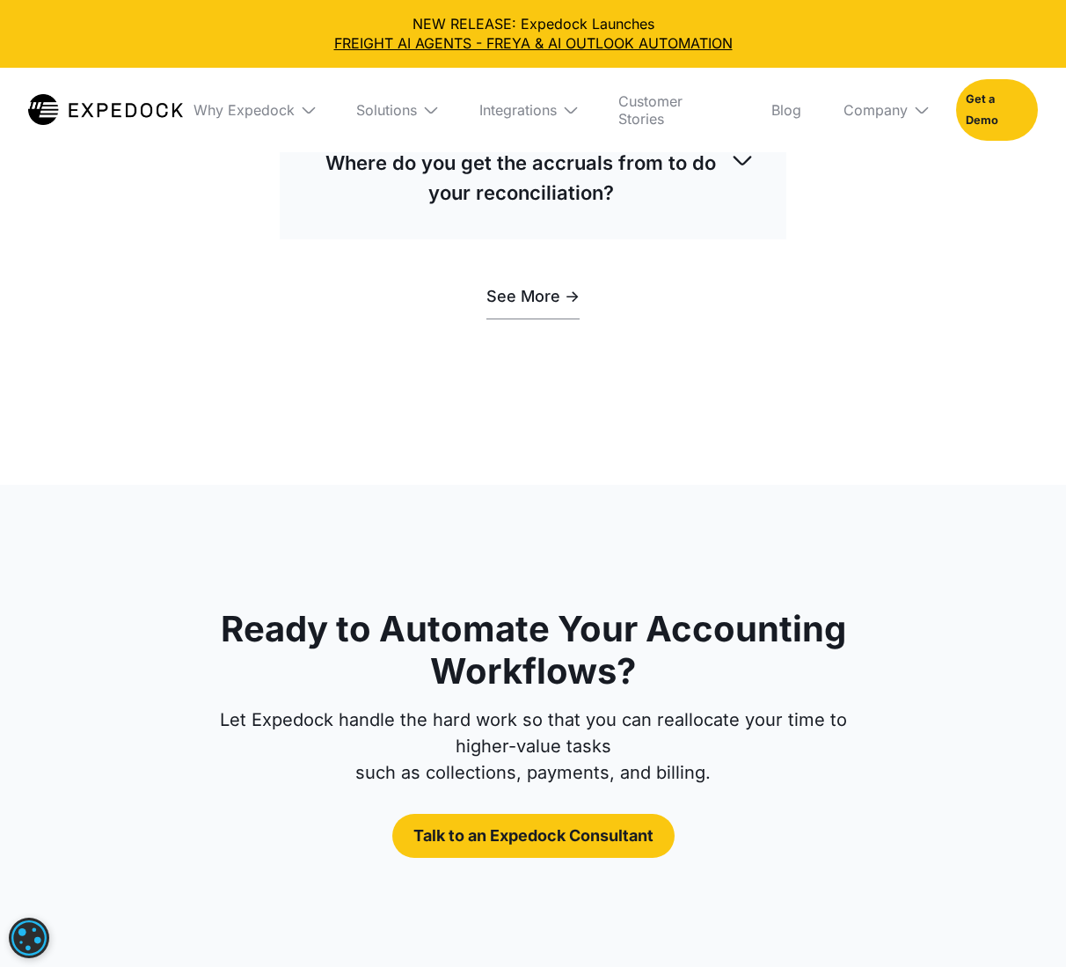
click at [540, 208] on p "Where do you get the accruals from to do your reconciliation?" at bounding box center [520, 178] width 419 height 60
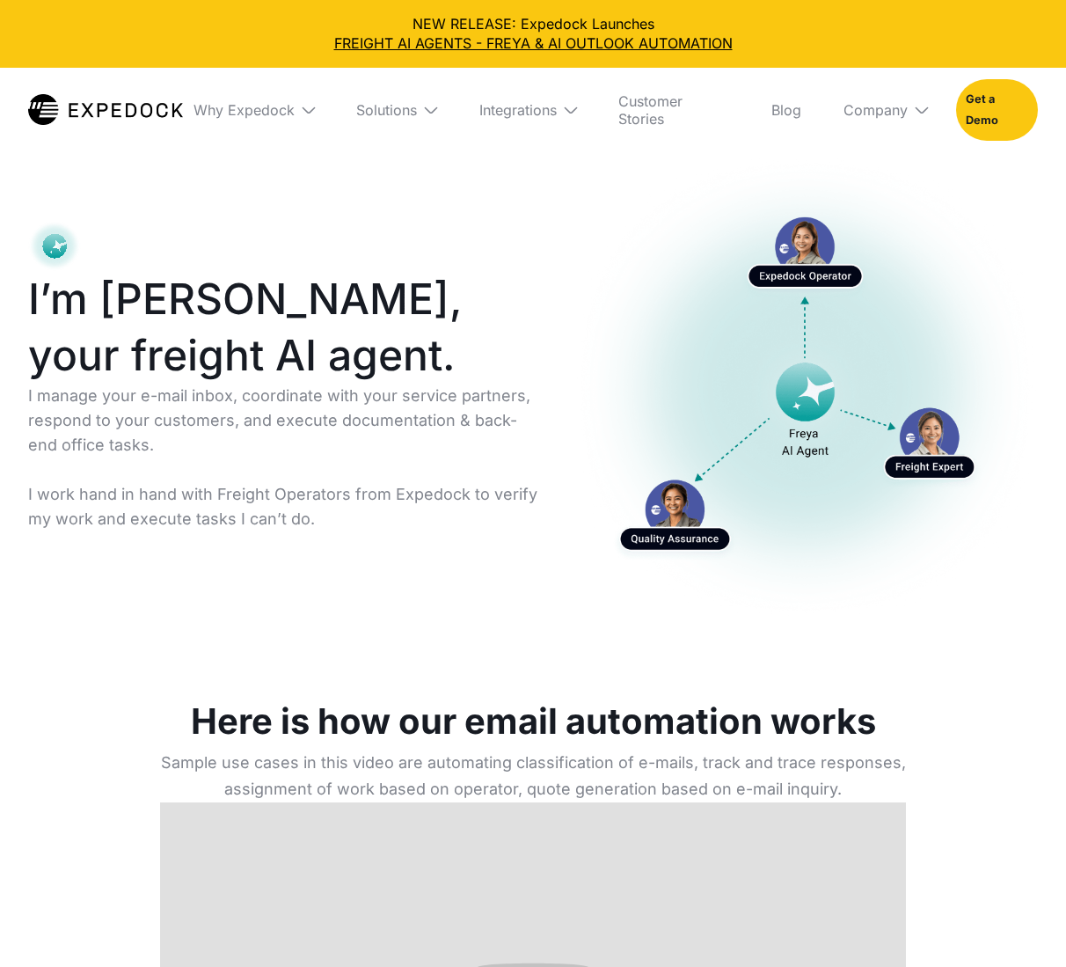
select select
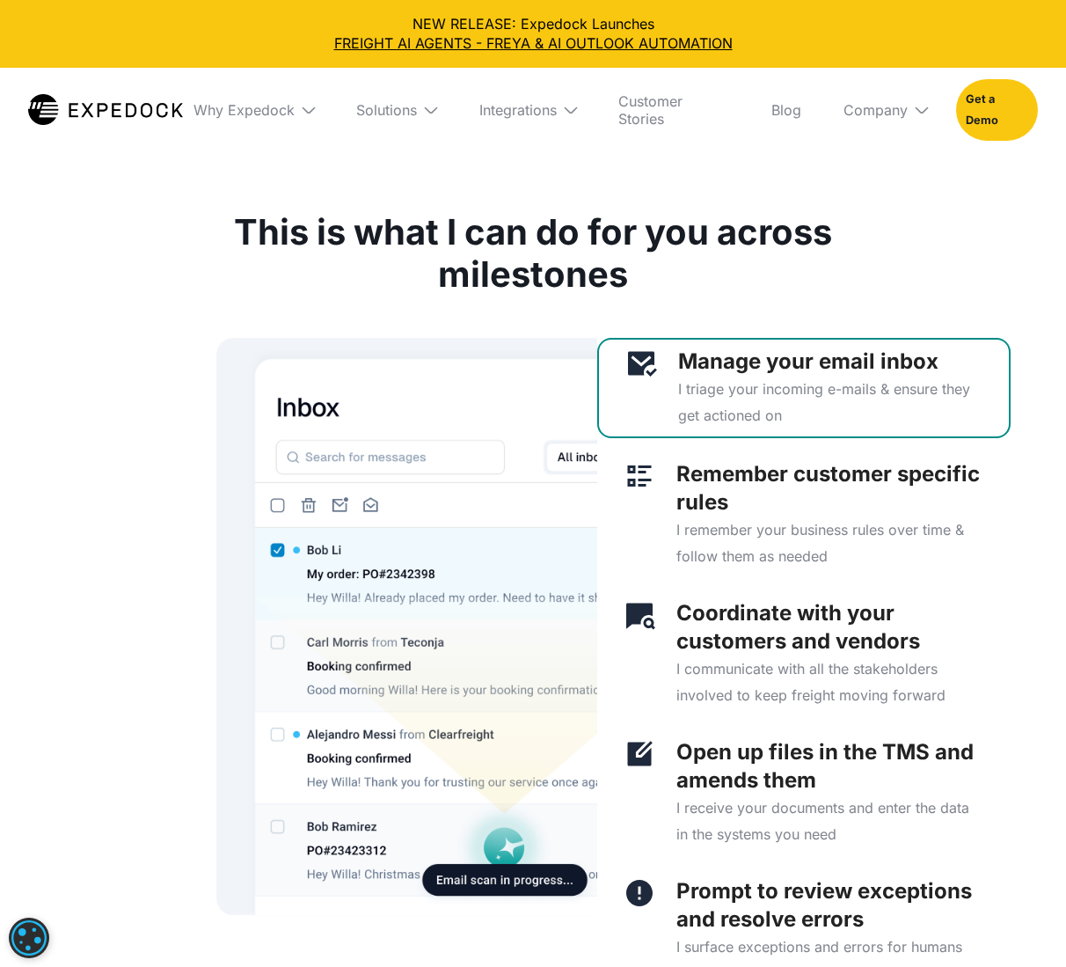
scroll to position [4223, 0]
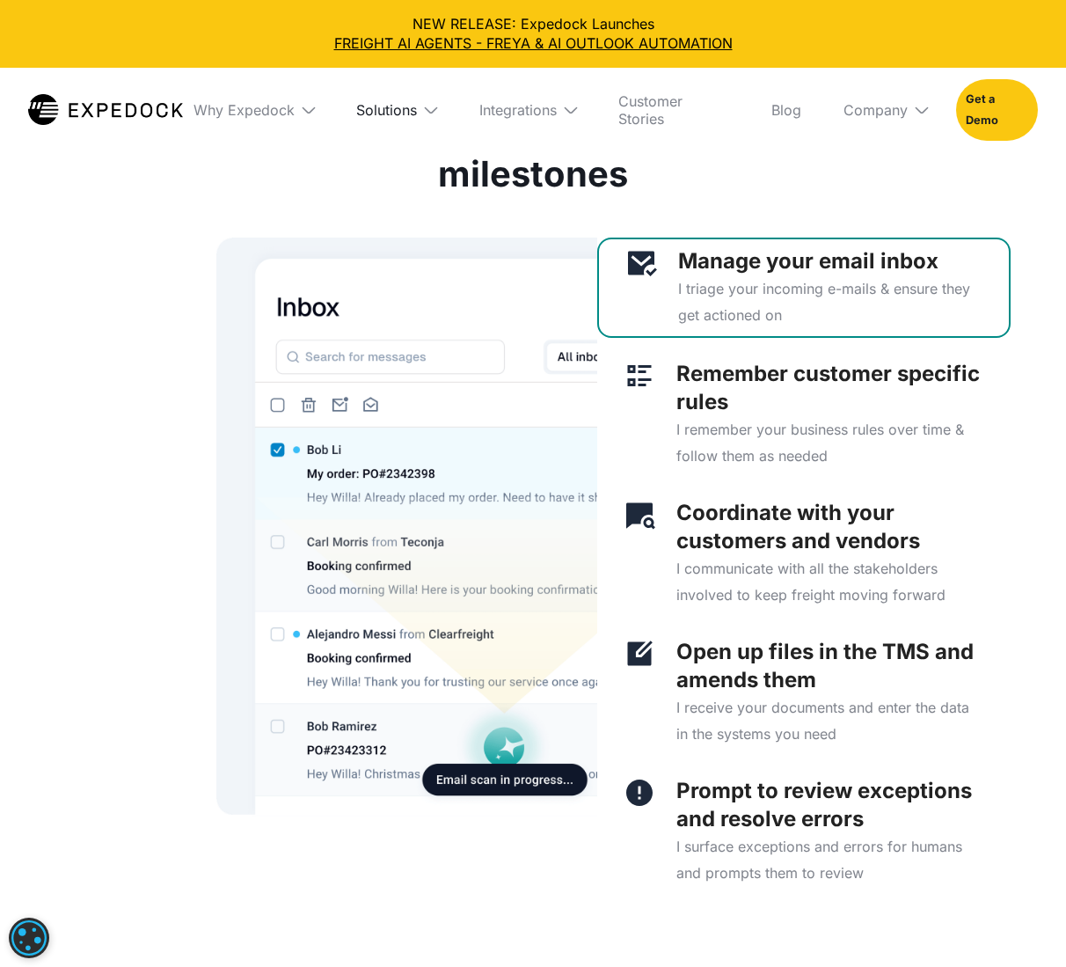
click at [411, 109] on div "Solutions" at bounding box center [386, 110] width 61 height 18
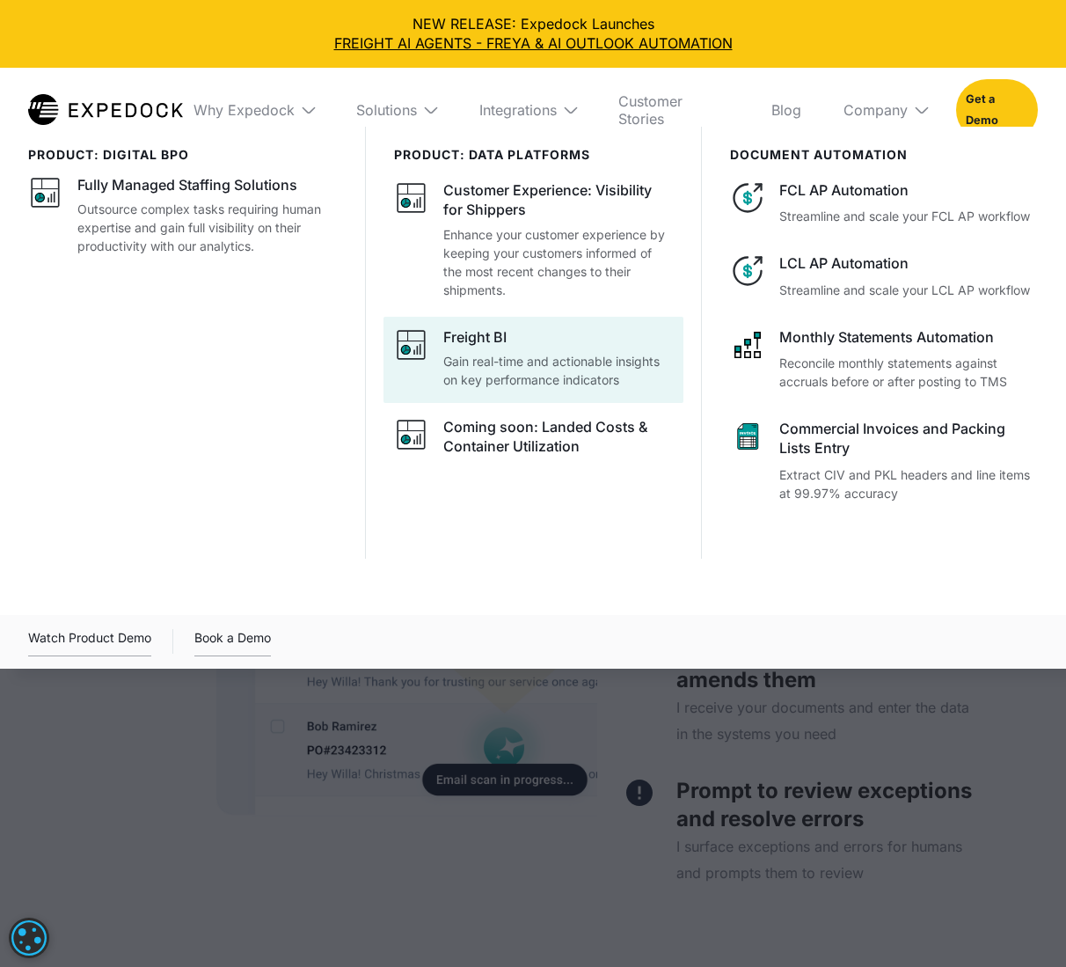
click at [523, 357] on p "Gain real-time and actionable insights on key performance indicators" at bounding box center [558, 370] width 230 height 37
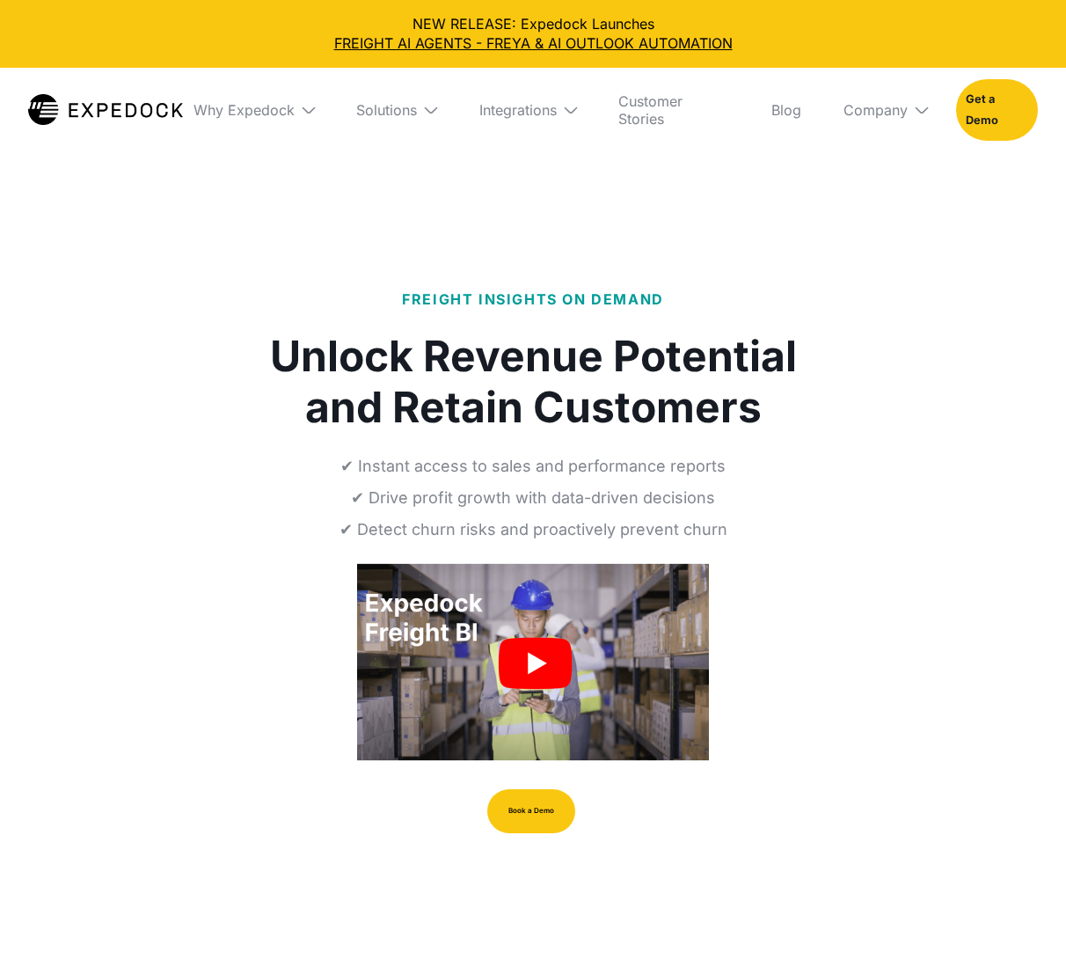
select select
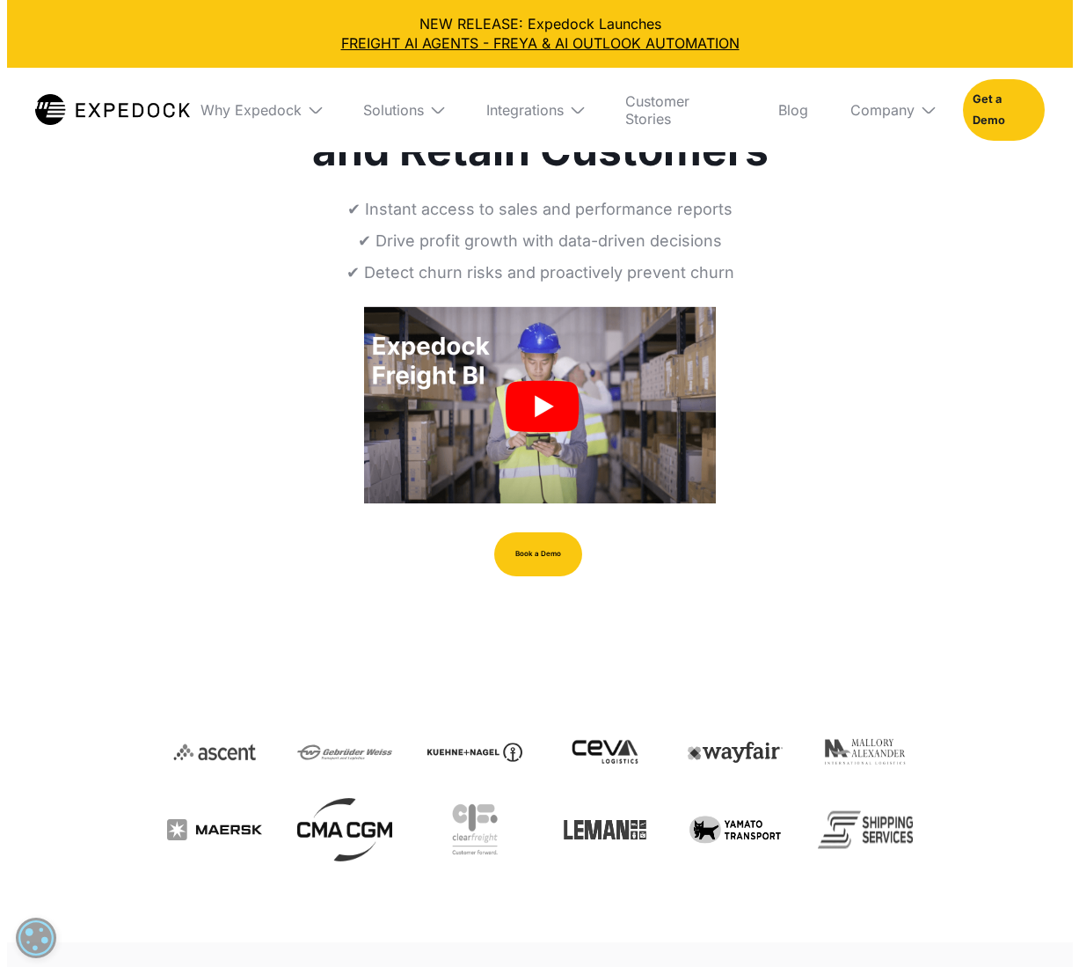
scroll to position [264, 0]
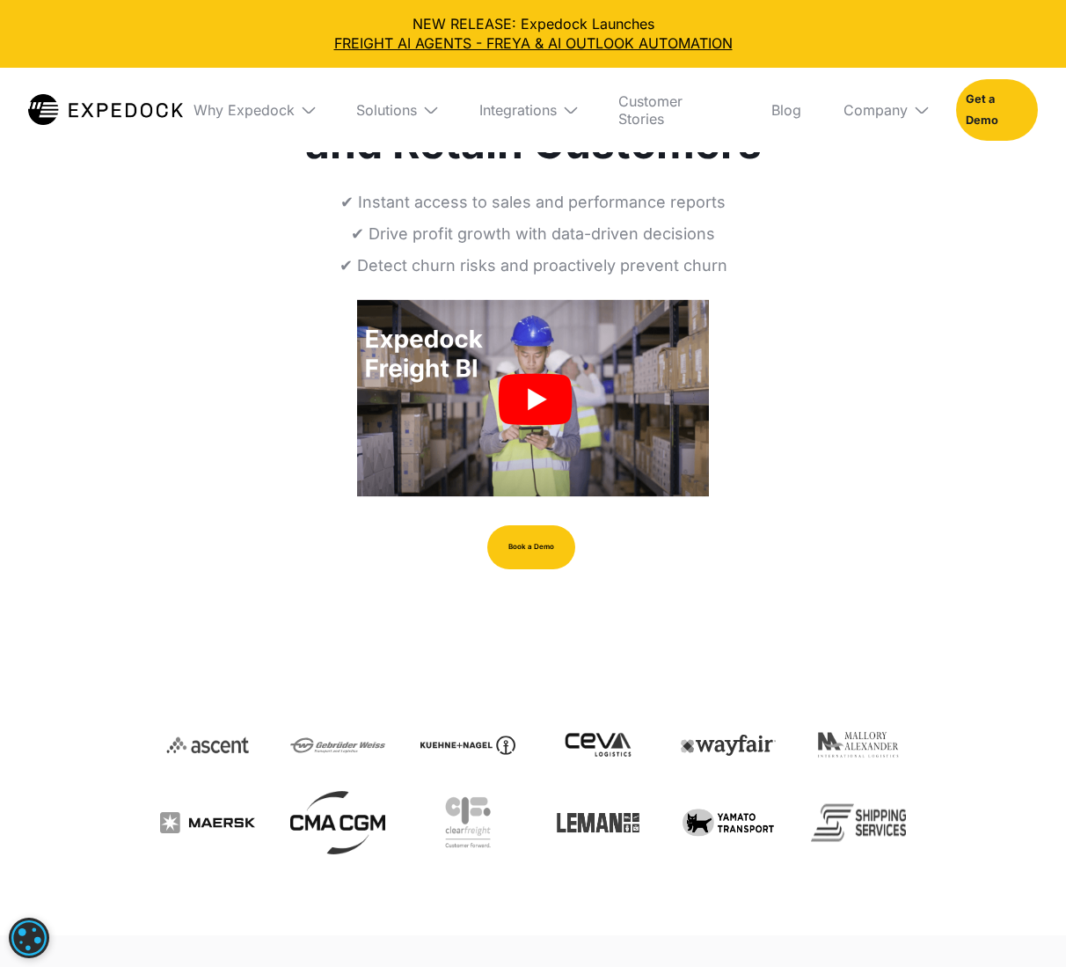
click at [542, 390] on img "open lightbox" at bounding box center [533, 398] width 352 height 198
